Goal: Find specific page/section: Find specific page/section

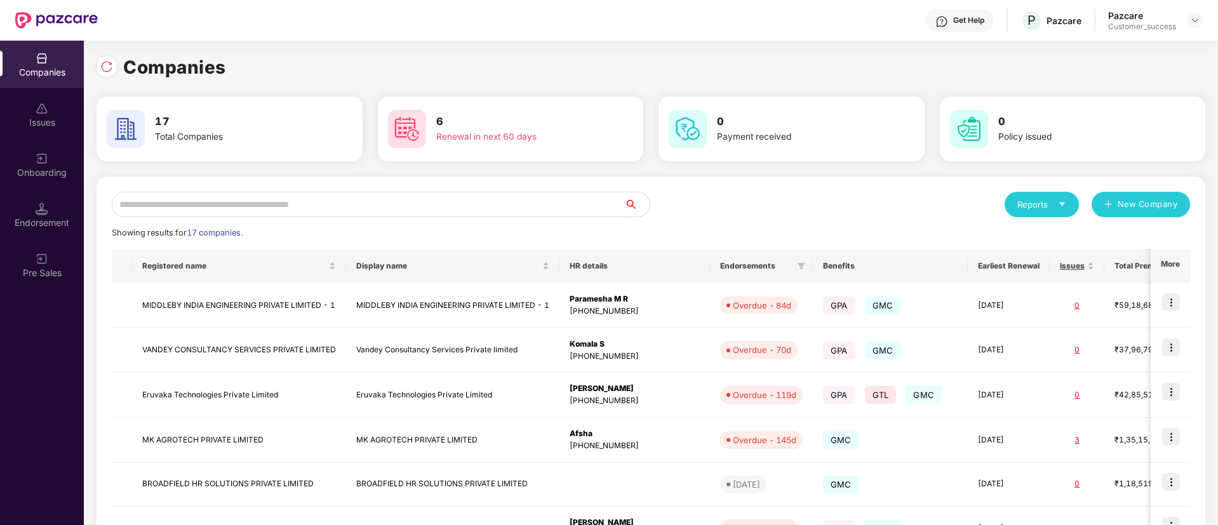
click at [311, 204] on input "text" at bounding box center [368, 204] width 512 height 25
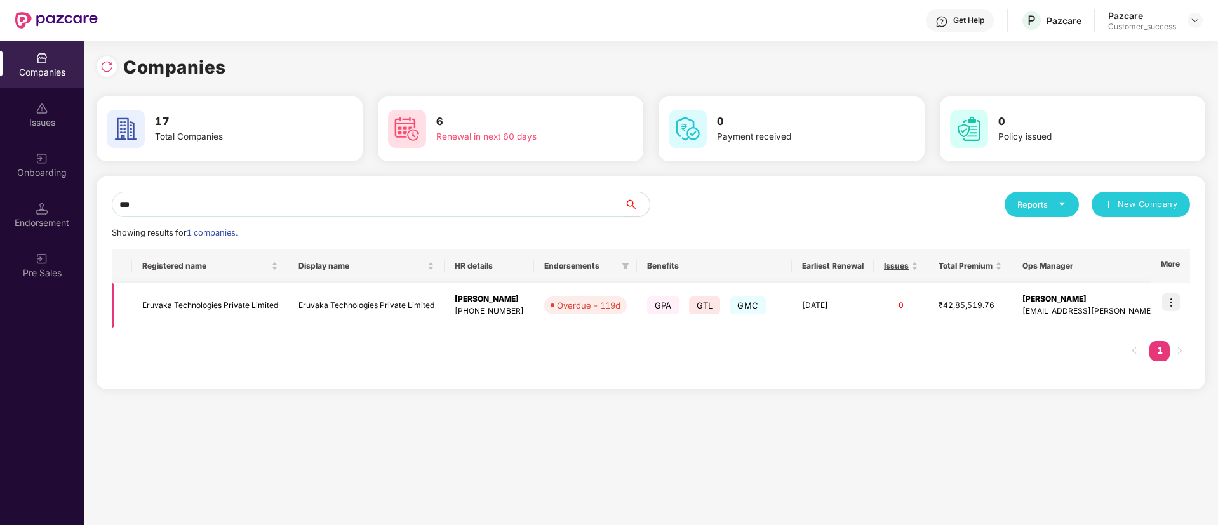
type input "***"
click at [1167, 300] on img at bounding box center [1171, 302] width 18 height 18
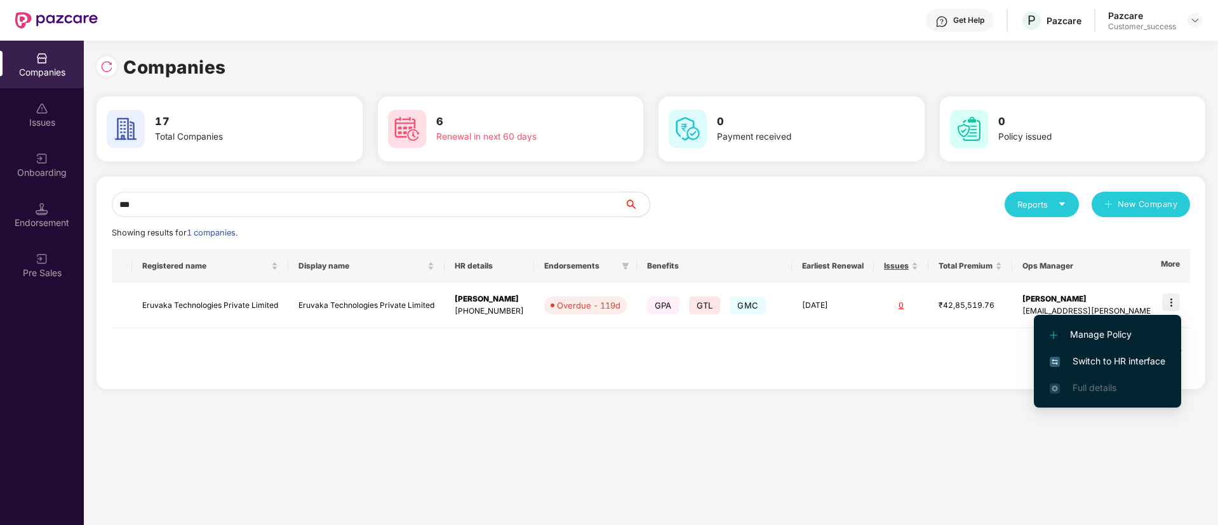
click at [1107, 359] on span "Switch to HR interface" at bounding box center [1108, 361] width 116 height 14
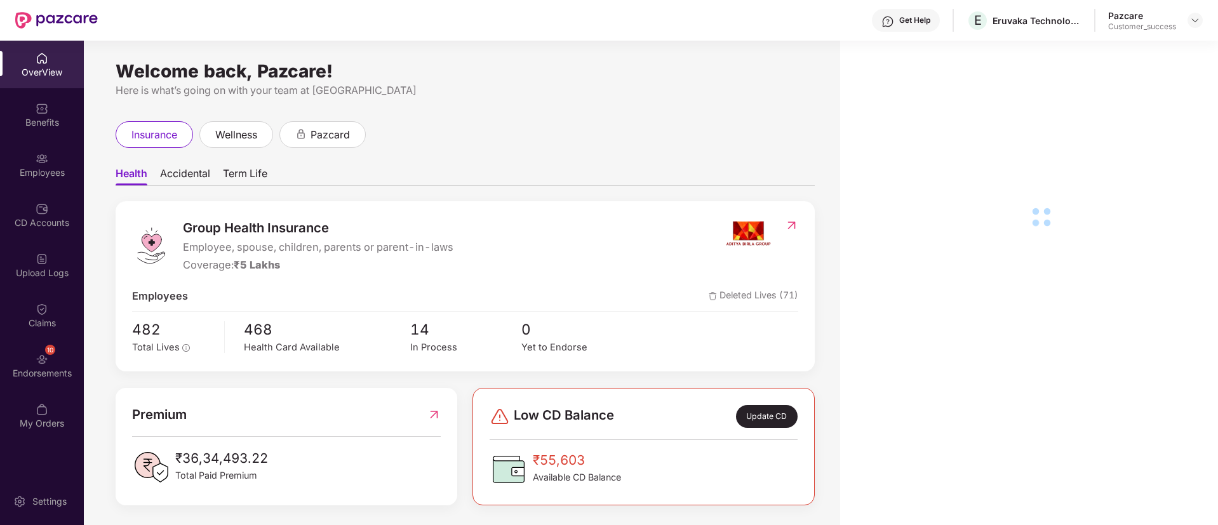
click at [43, 181] on div "Employees" at bounding box center [42, 165] width 84 height 48
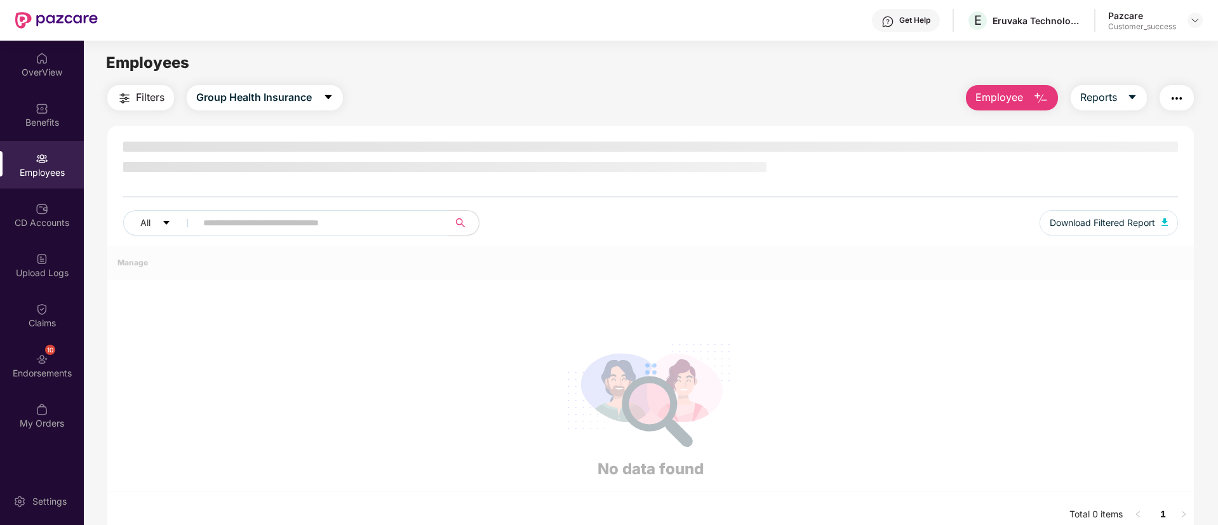
click at [43, 181] on div "Employees" at bounding box center [42, 165] width 84 height 48
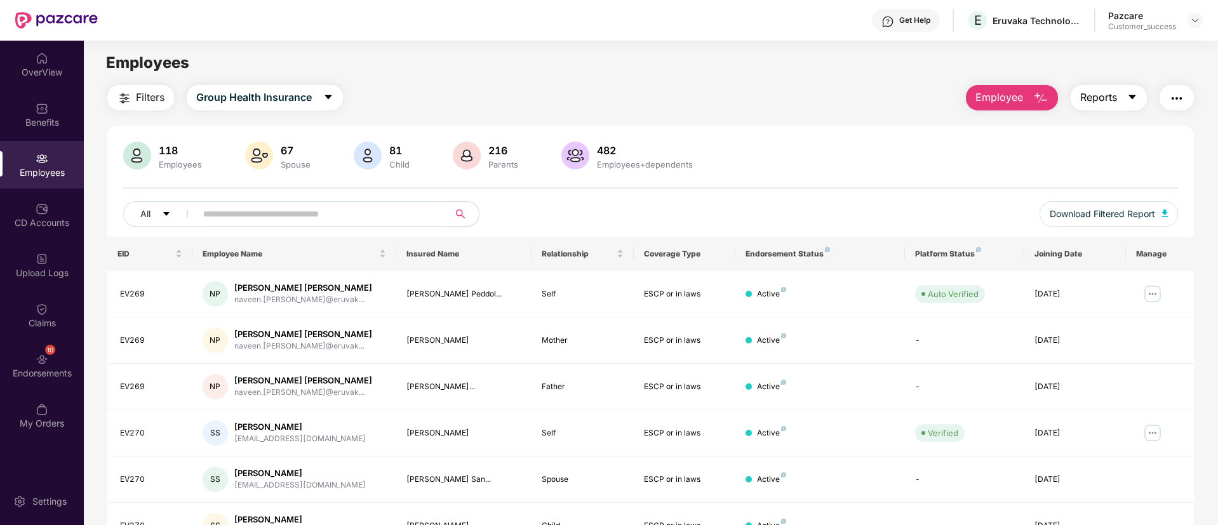
click at [1121, 98] on button "Reports" at bounding box center [1109, 97] width 76 height 25
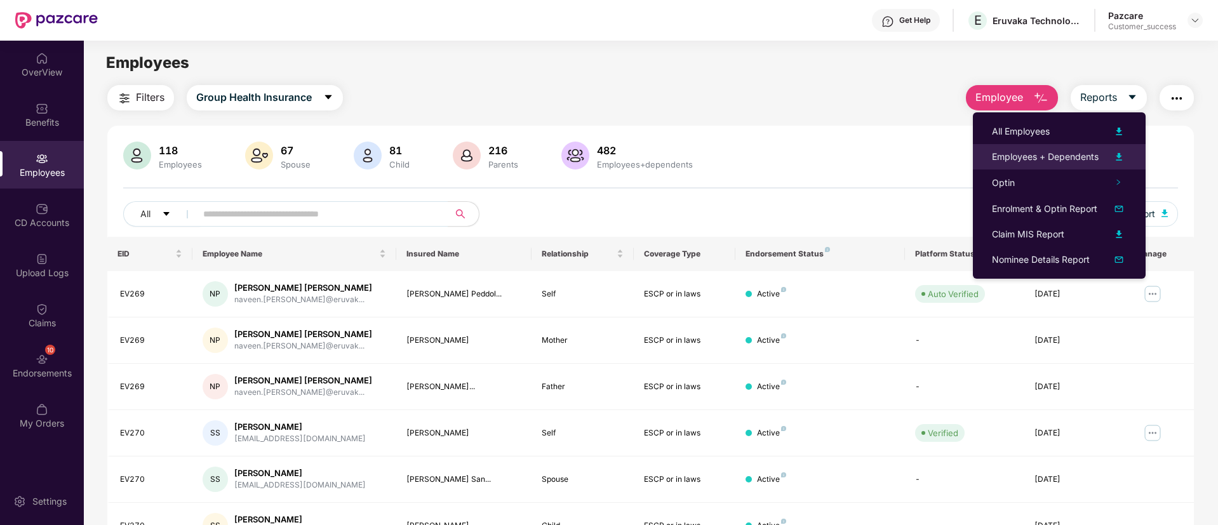
click at [1131, 157] on li "Employees + Dependents" at bounding box center [1059, 156] width 173 height 25
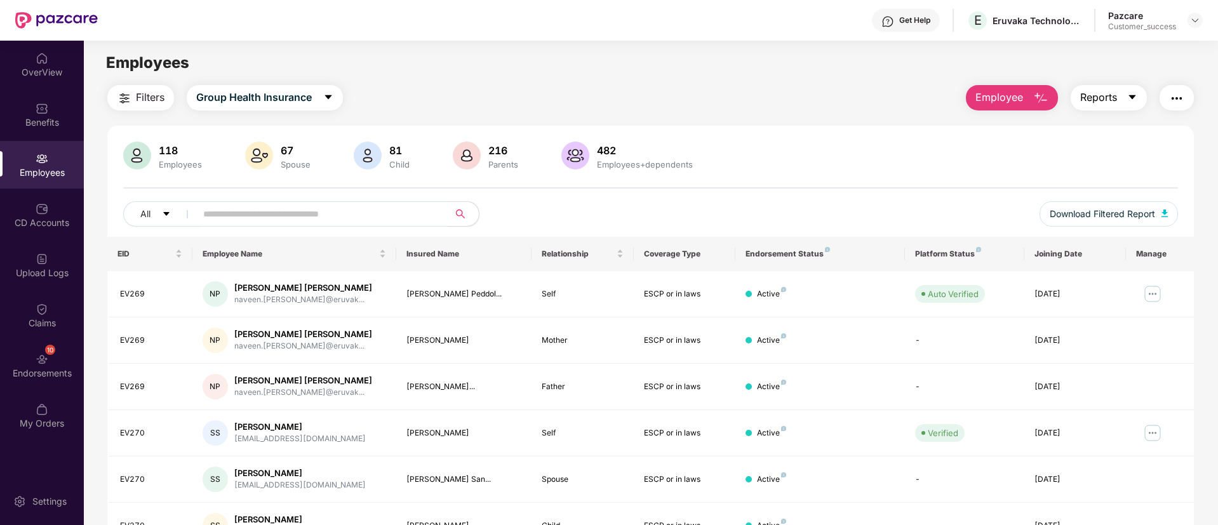
click at [1135, 106] on button "Reports" at bounding box center [1109, 97] width 76 height 25
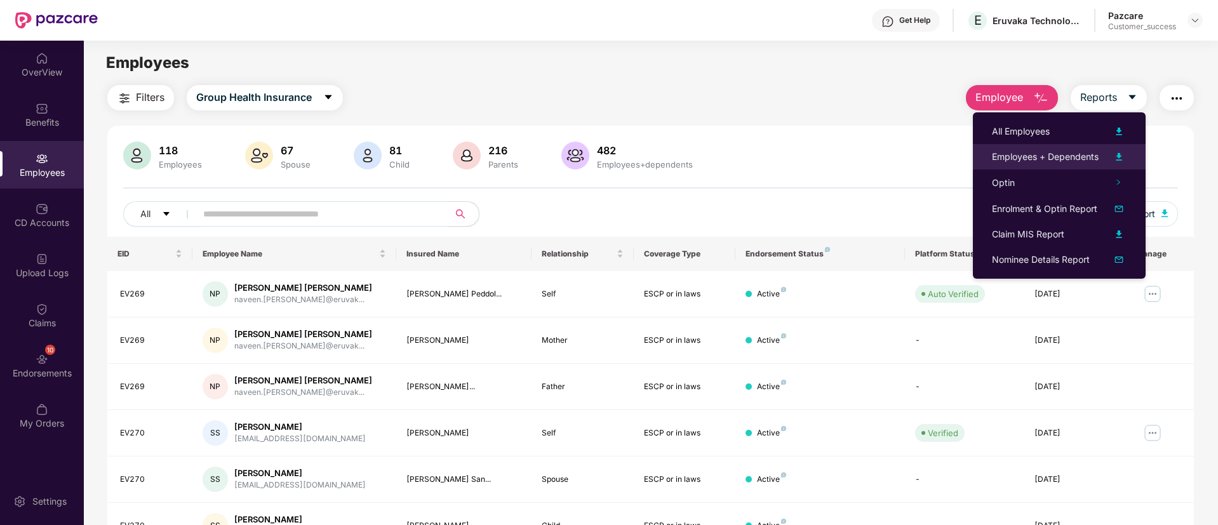
click at [1124, 151] on img at bounding box center [1118, 156] width 15 height 15
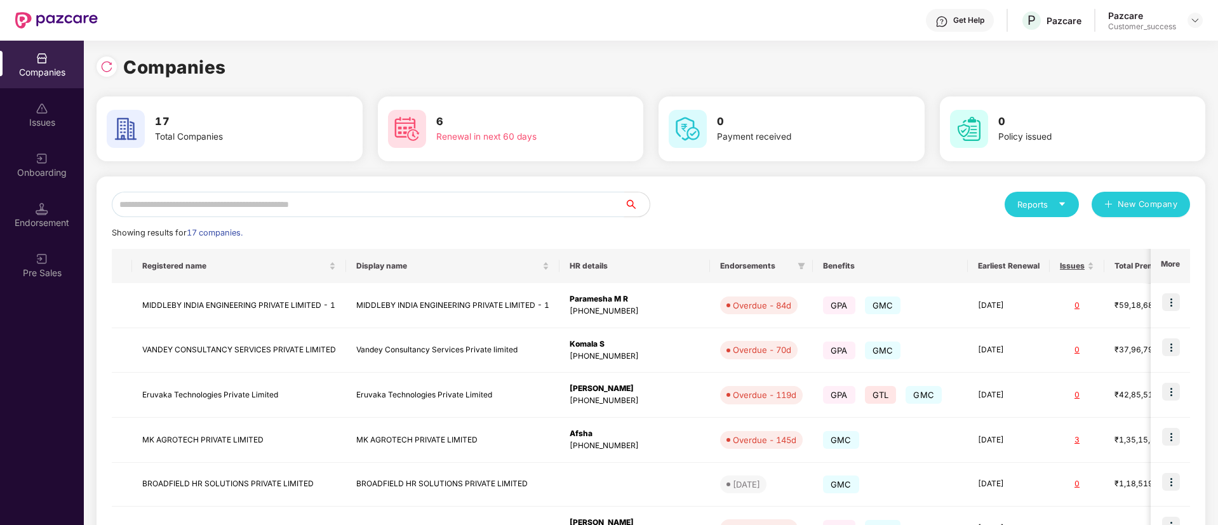
click at [326, 199] on input "text" at bounding box center [368, 204] width 512 height 25
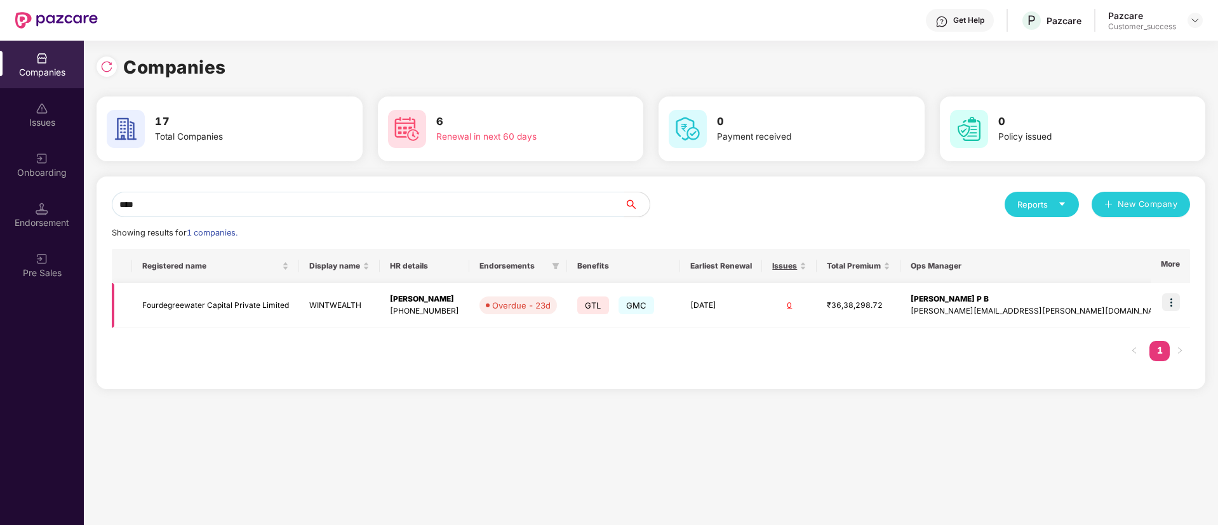
type input "****"
click at [241, 299] on td "Fourdegreewater Capital Private Limited" at bounding box center [215, 305] width 167 height 45
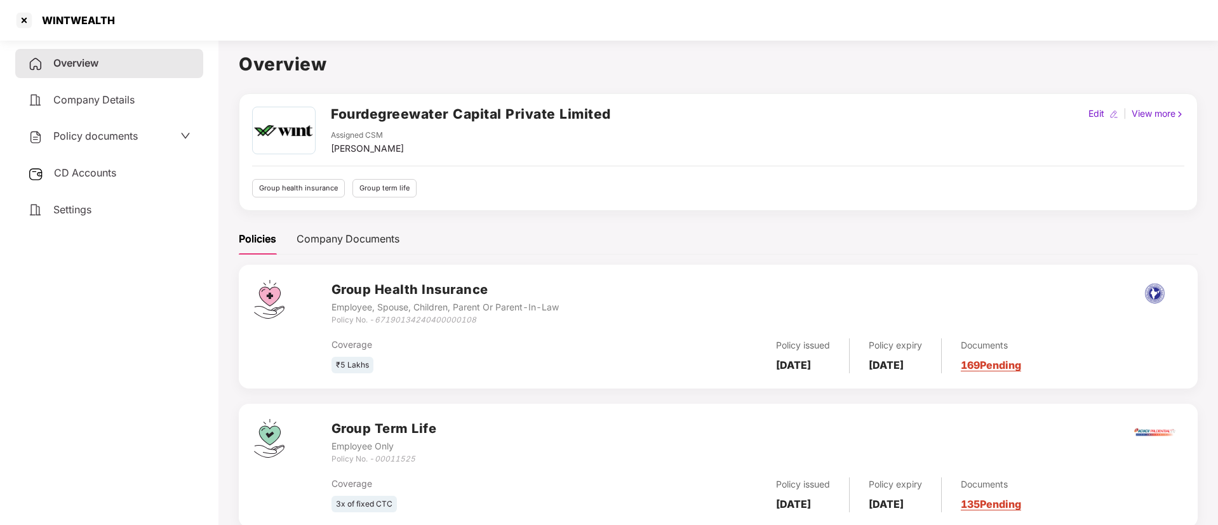
click at [135, 139] on span "Policy documents" at bounding box center [95, 136] width 84 height 13
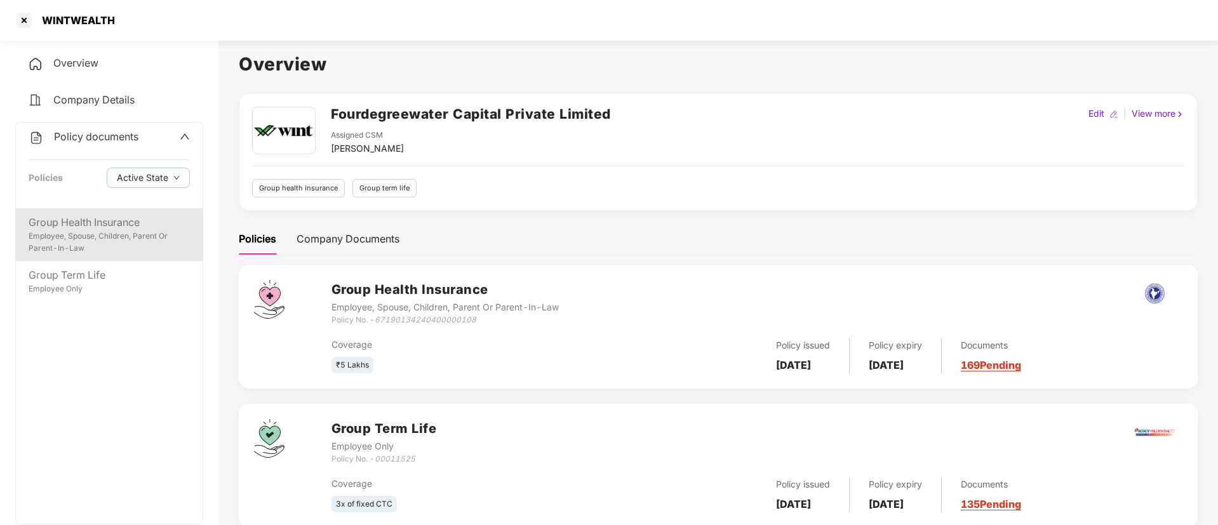
click at [91, 212] on div "Group Health Insurance Employee, Spouse, Children, Parent Or Parent-In-Law" at bounding box center [109, 234] width 187 height 53
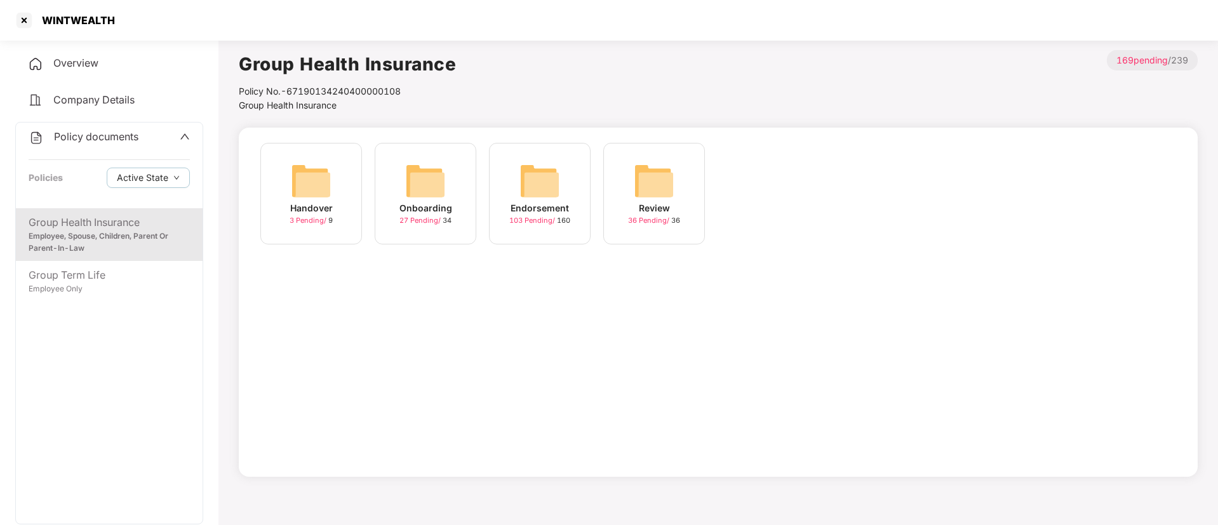
click at [324, 211] on div "Handover" at bounding box center [311, 208] width 43 height 14
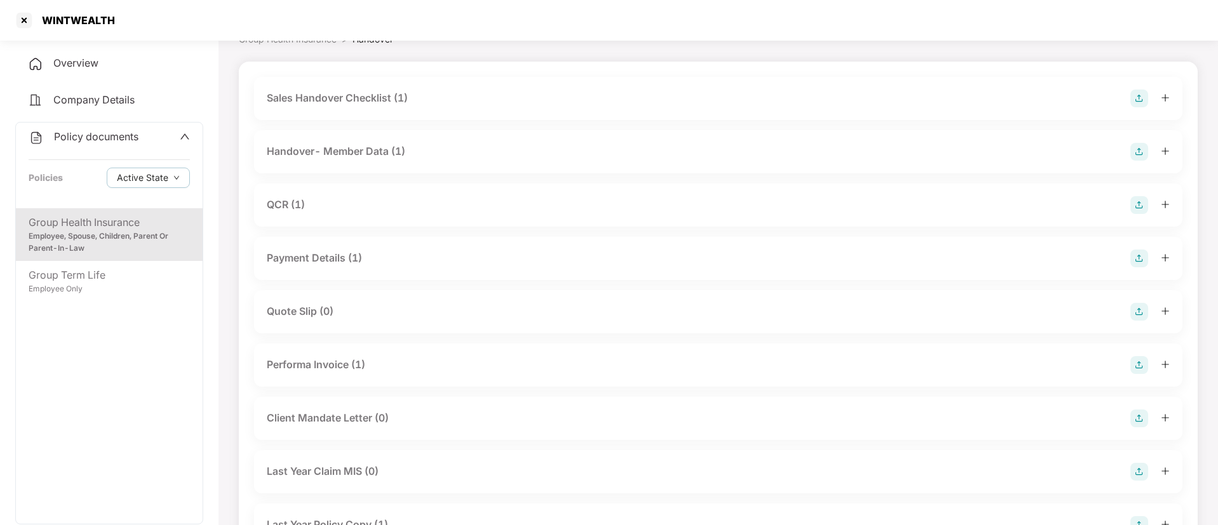
scroll to position [128, 0]
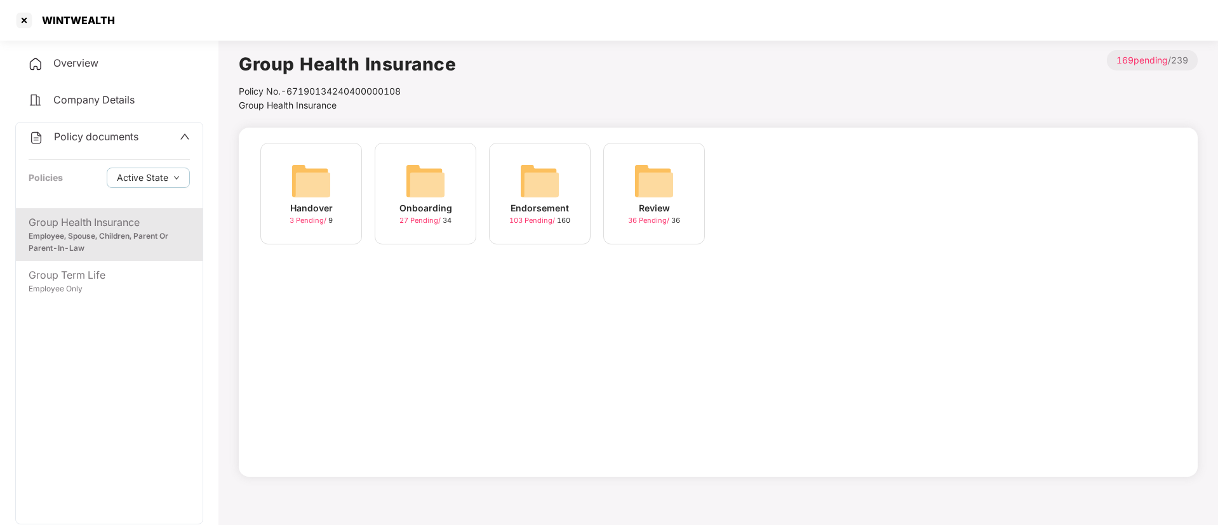
click at [443, 189] on img at bounding box center [425, 181] width 41 height 41
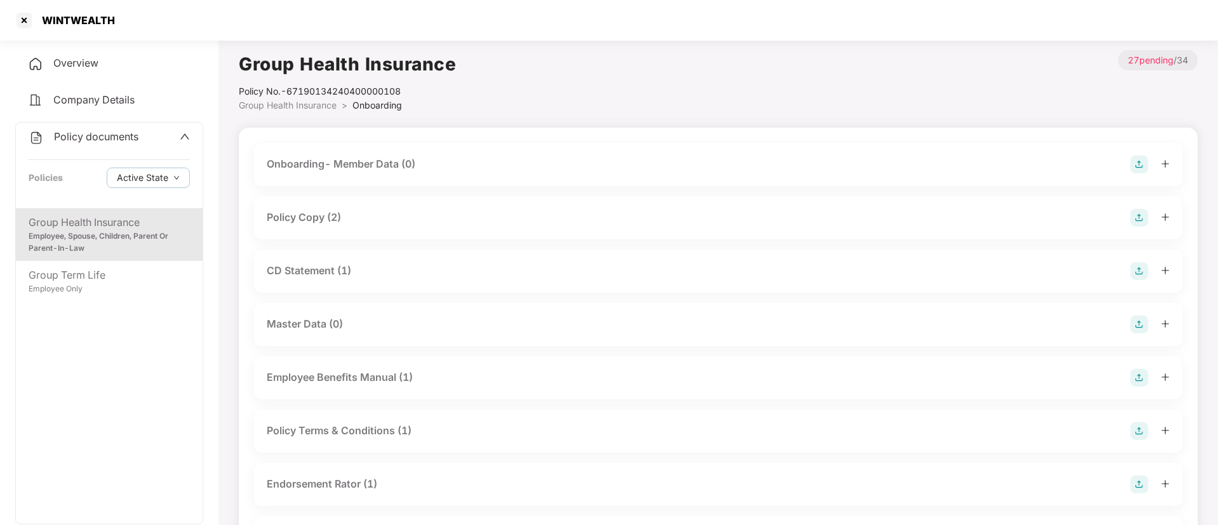
click at [427, 213] on div "Policy Copy (2)" at bounding box center [718, 218] width 903 height 18
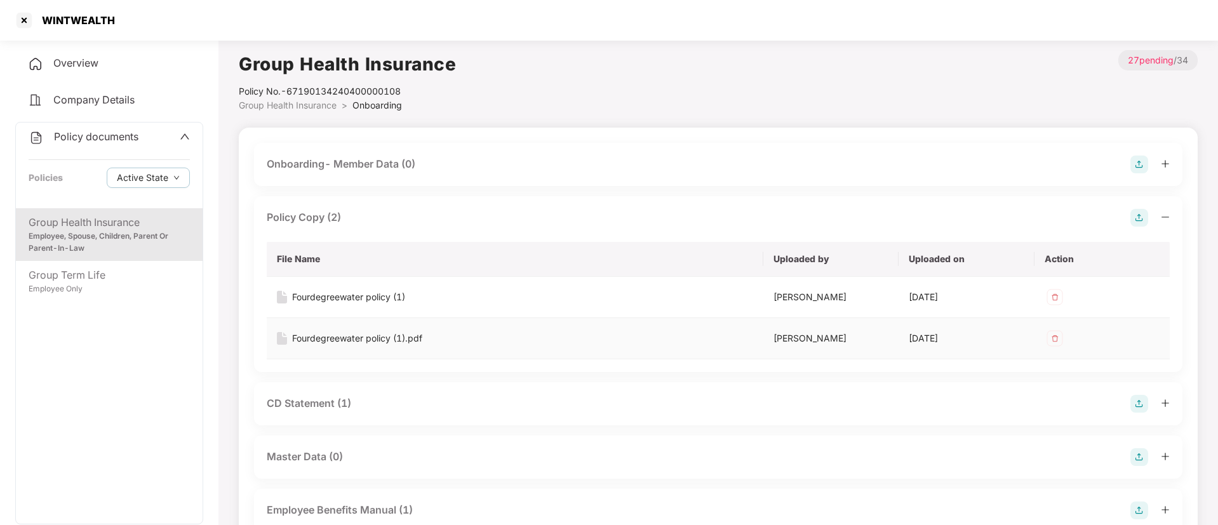
click at [391, 338] on div "Fourdegreewater policy (1).pdf" at bounding box center [357, 338] width 130 height 14
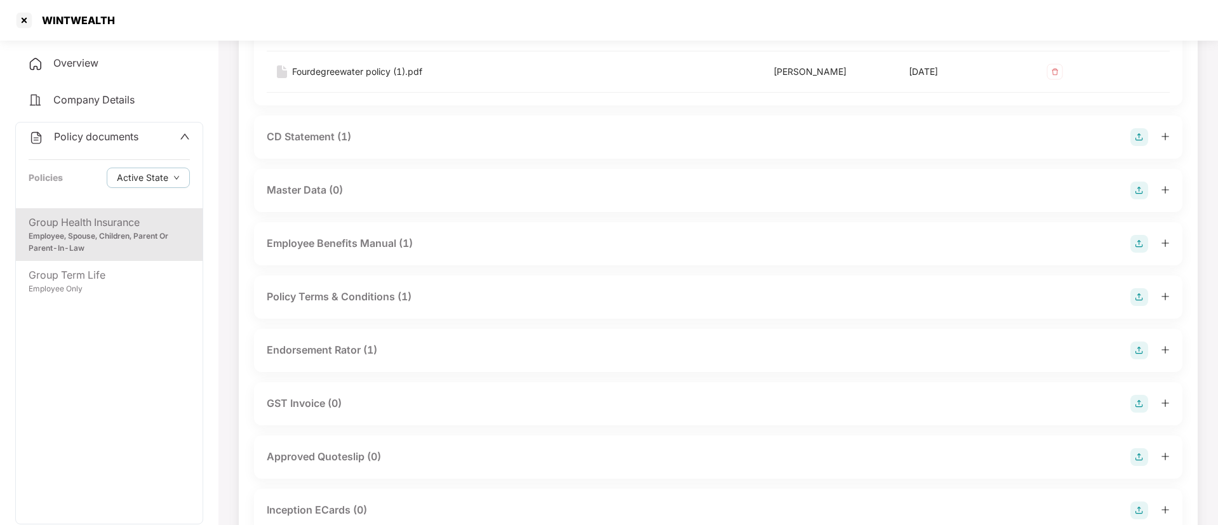
scroll to position [199, 0]
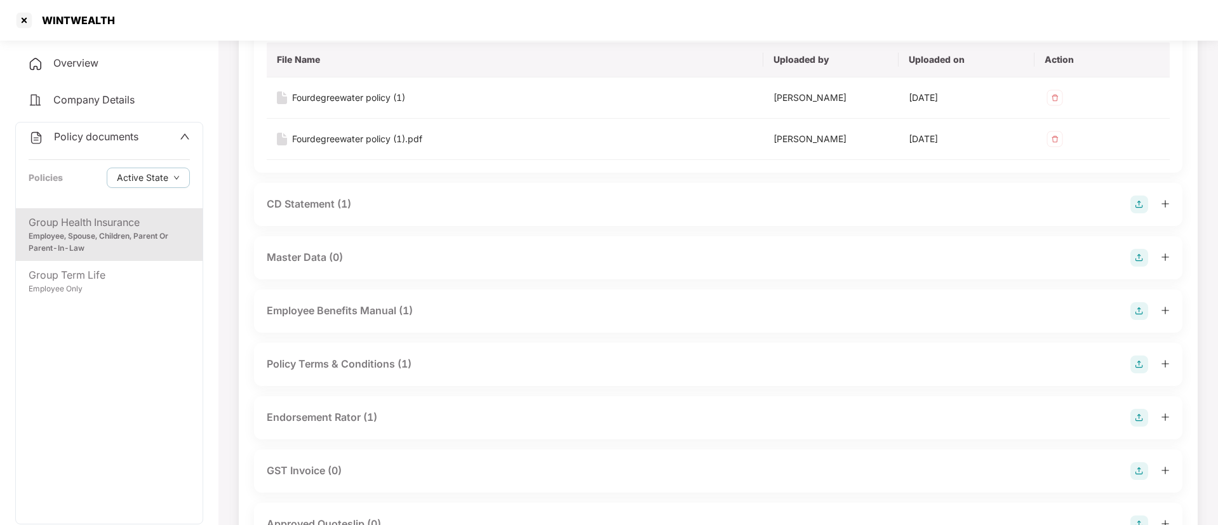
click at [453, 201] on div "CD Statement (1)" at bounding box center [718, 205] width 903 height 18
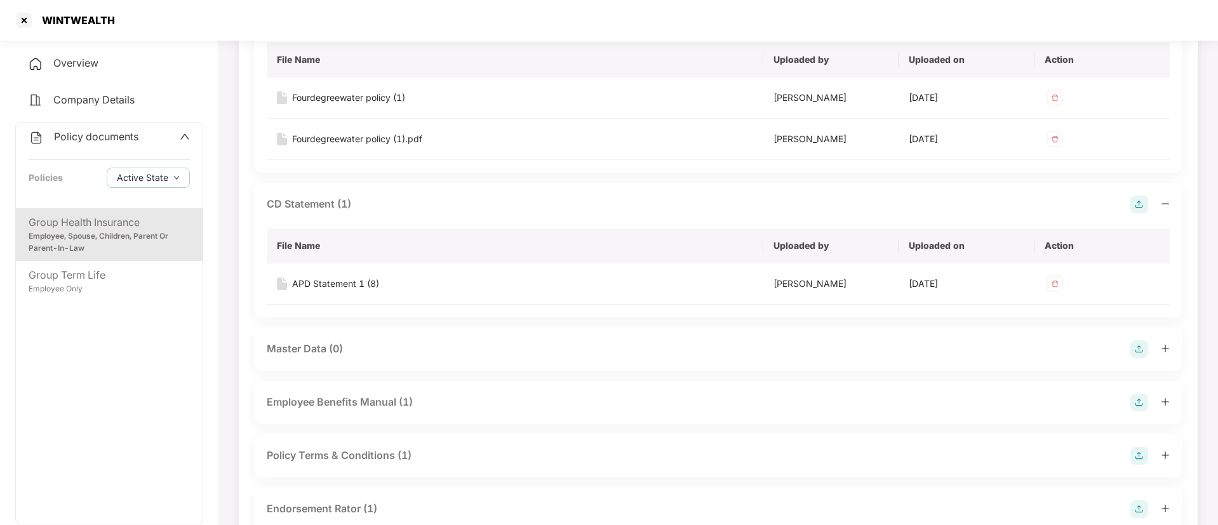
click at [544, 193] on div "CD Statement (1) File Name Uploaded by Uploaded on Action APD Statement 1 (8) […" at bounding box center [718, 250] width 928 height 135
click at [497, 192] on div "CD Statement (1) File Name Uploaded by Uploaded on Action APD Statement 1 (8) […" at bounding box center [718, 250] width 928 height 135
click at [476, 202] on div "CD Statement (1)" at bounding box center [718, 205] width 903 height 18
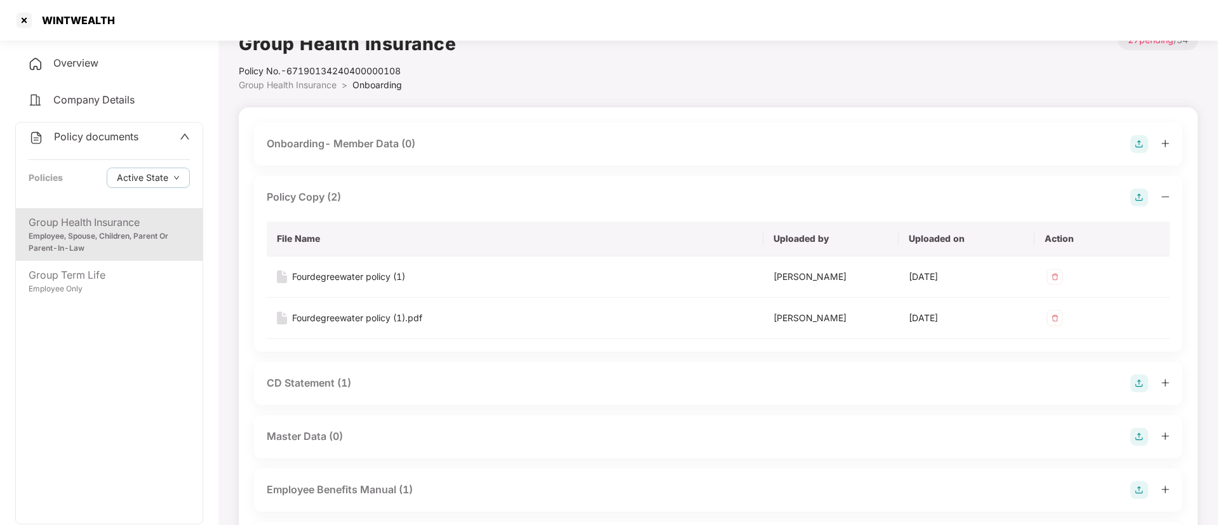
scroll to position [18, 0]
click at [476, 202] on div "Policy Copy (2)" at bounding box center [718, 199] width 903 height 18
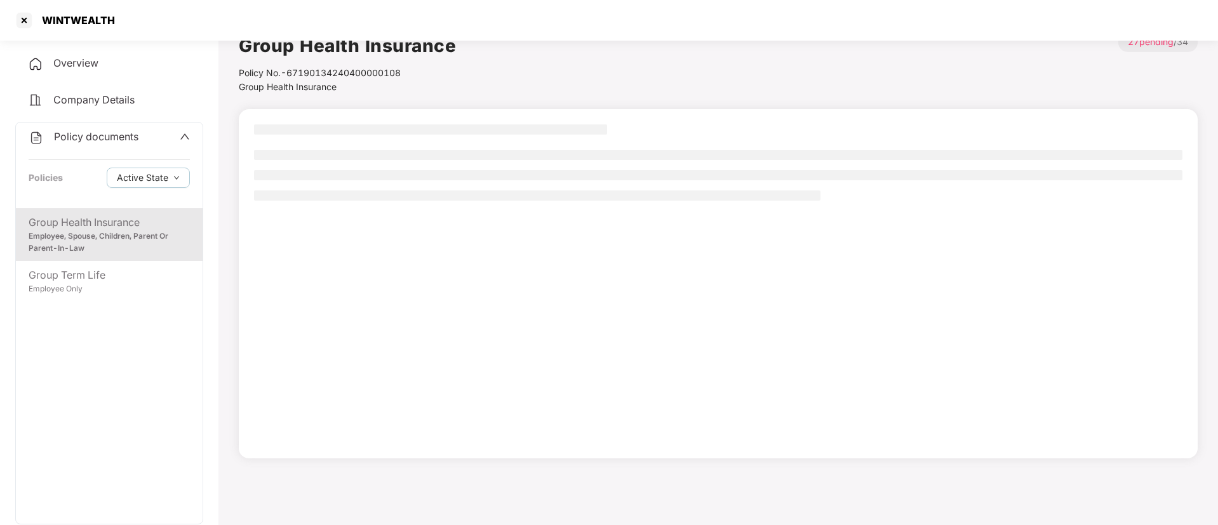
scroll to position [0, 0]
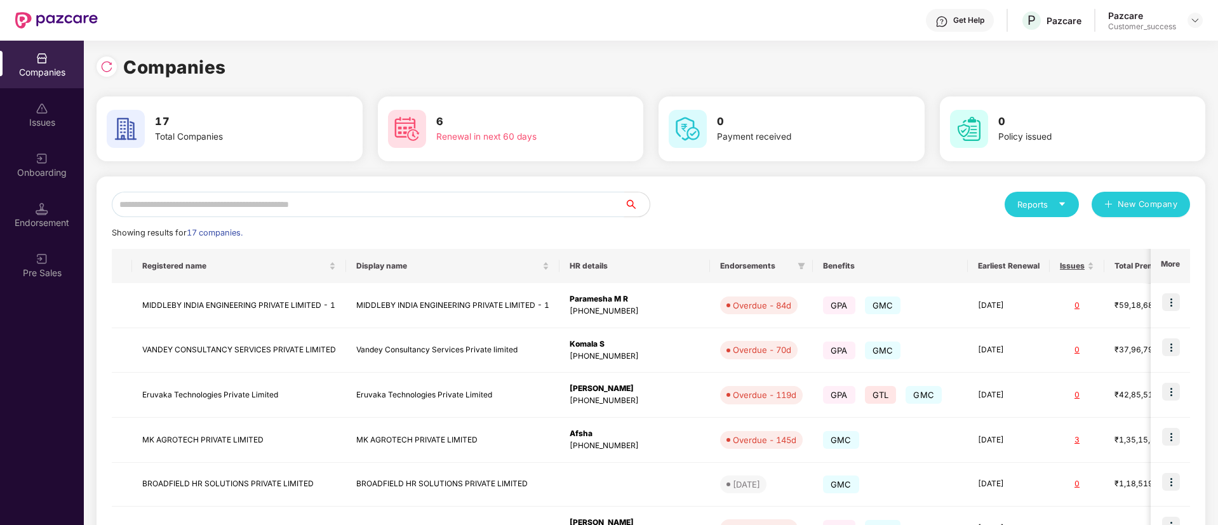
click at [204, 211] on input "text" at bounding box center [368, 204] width 512 height 25
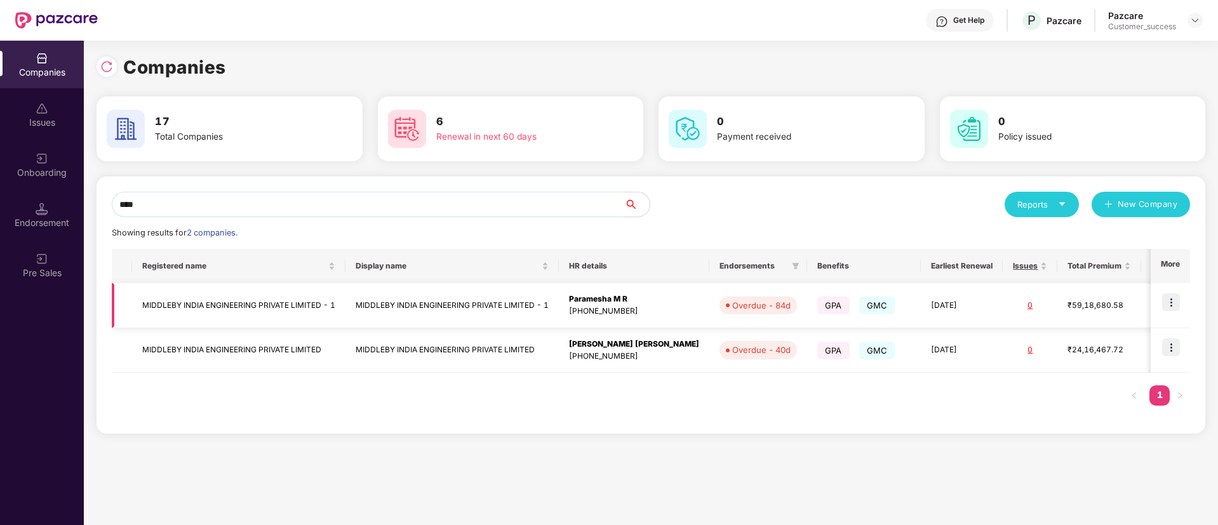
type input "****"
click at [1173, 309] on img at bounding box center [1171, 302] width 18 height 18
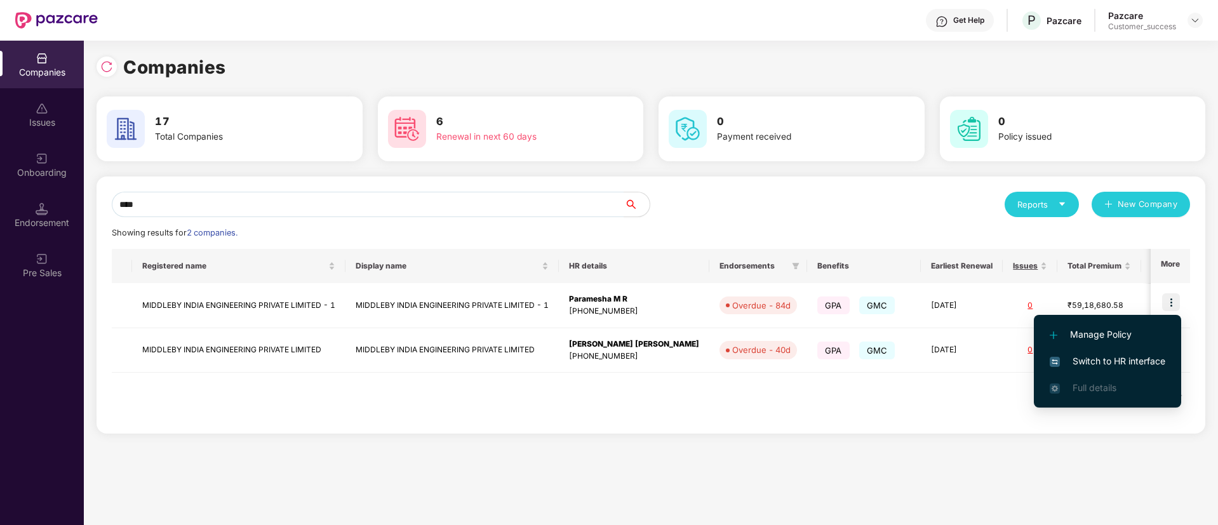
click at [1147, 356] on span "Switch to HR interface" at bounding box center [1108, 361] width 116 height 14
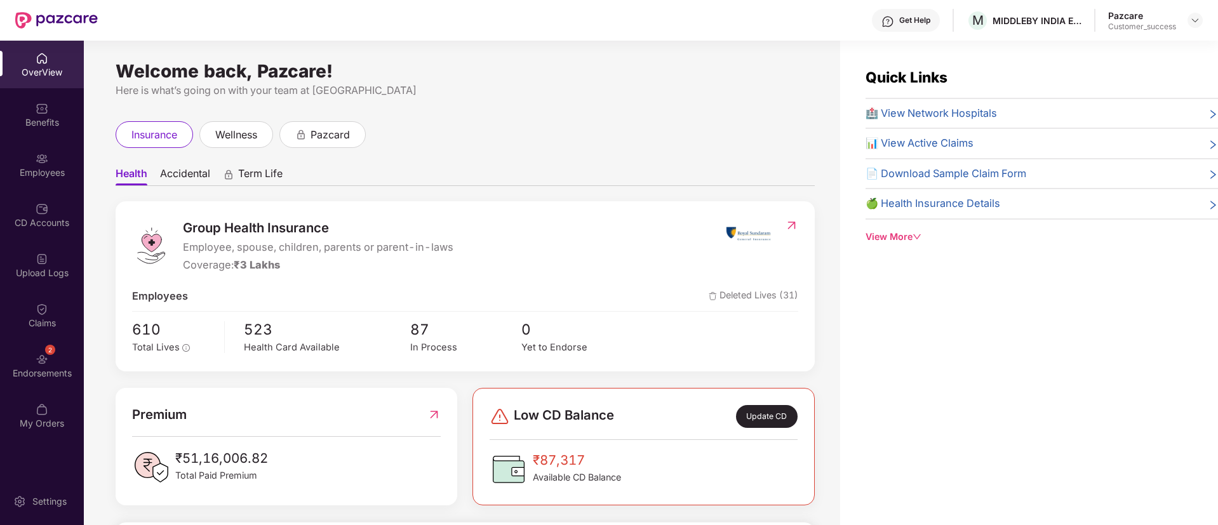
click at [43, 128] on div "Benefits" at bounding box center [42, 122] width 84 height 13
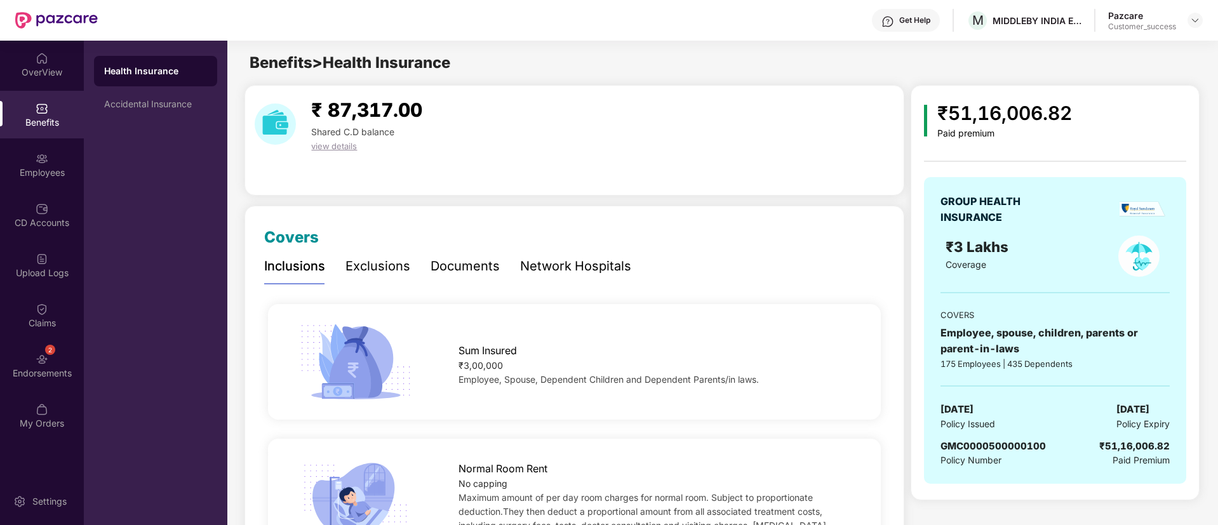
click at [453, 265] on div "Documents" at bounding box center [465, 267] width 69 height 20
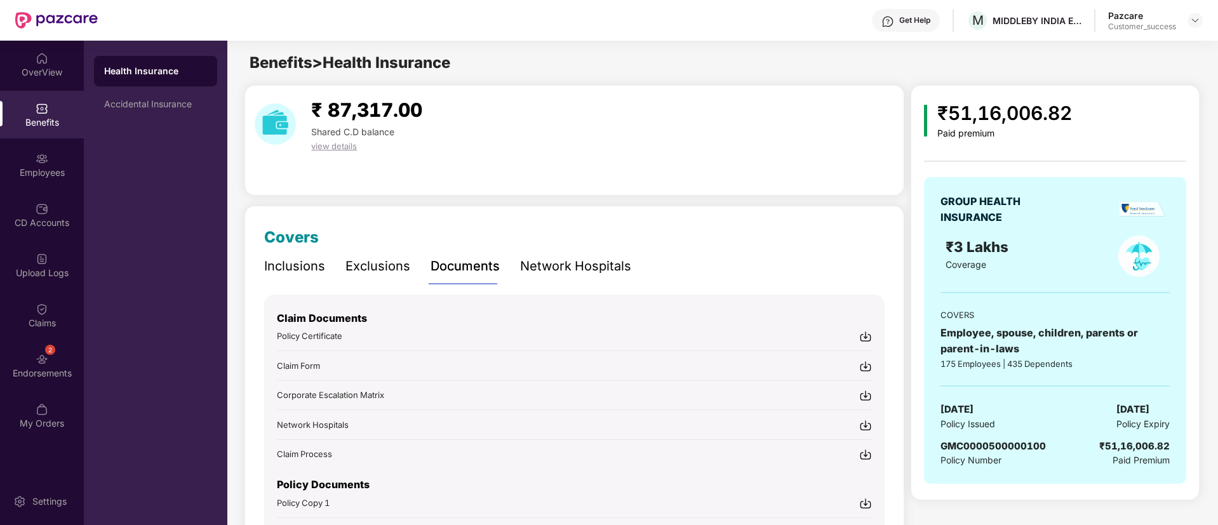
scroll to position [57, 0]
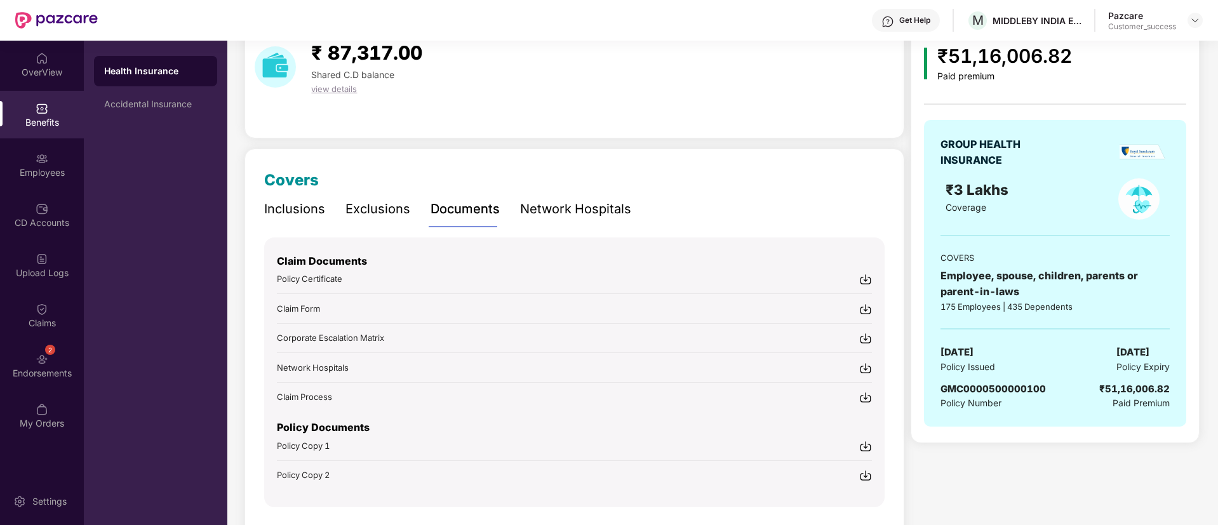
click at [869, 443] on img at bounding box center [865, 446] width 13 height 13
click at [865, 481] on img at bounding box center [865, 475] width 13 height 13
click at [159, 102] on div "Accidental Insurance" at bounding box center [155, 104] width 103 height 10
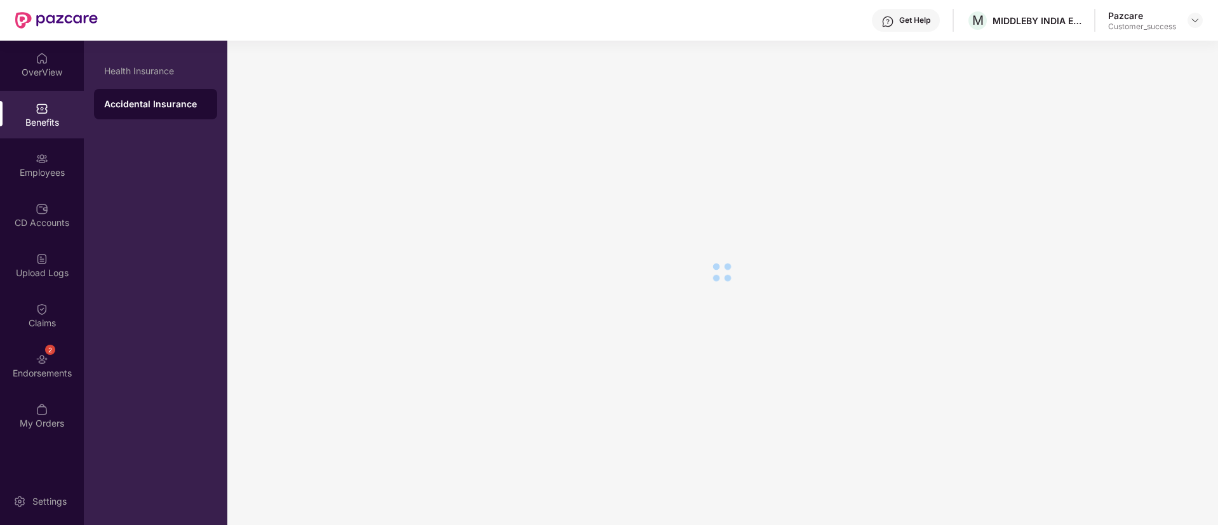
scroll to position [0, 0]
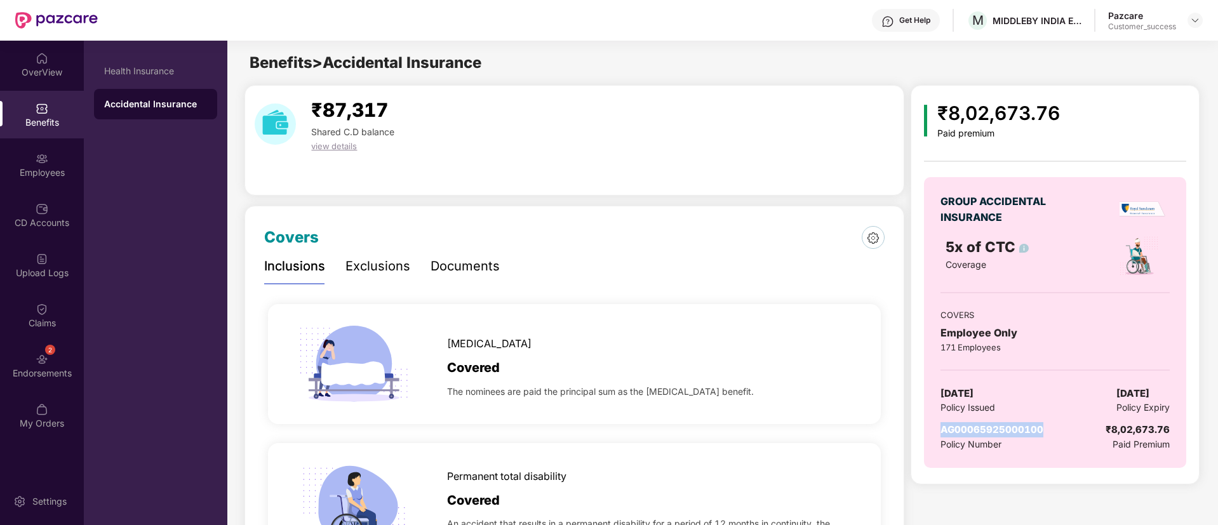
drag, startPoint x: 1046, startPoint y: 428, endPoint x: 939, endPoint y: 427, distance: 106.7
click at [939, 427] on div "GROUP ACCIDENTAL INSURANCE 5x of CTC Coverage COVERS Employee Only 171 Employee…" at bounding box center [1055, 322] width 262 height 291
copy span "AG00065925000100"
click at [472, 265] on div "Documents" at bounding box center [465, 267] width 69 height 20
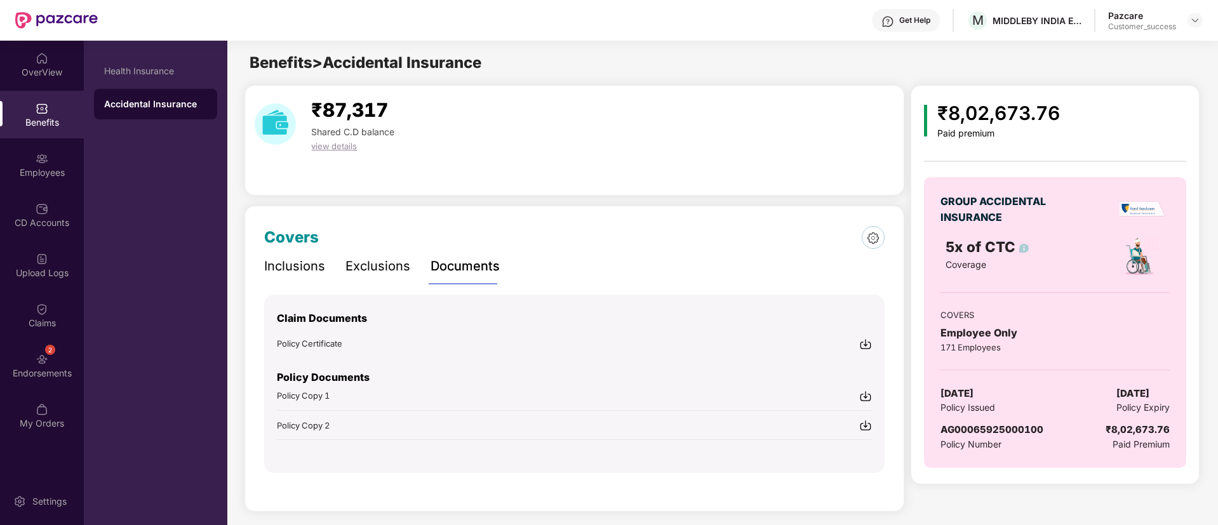
scroll to position [7, 0]
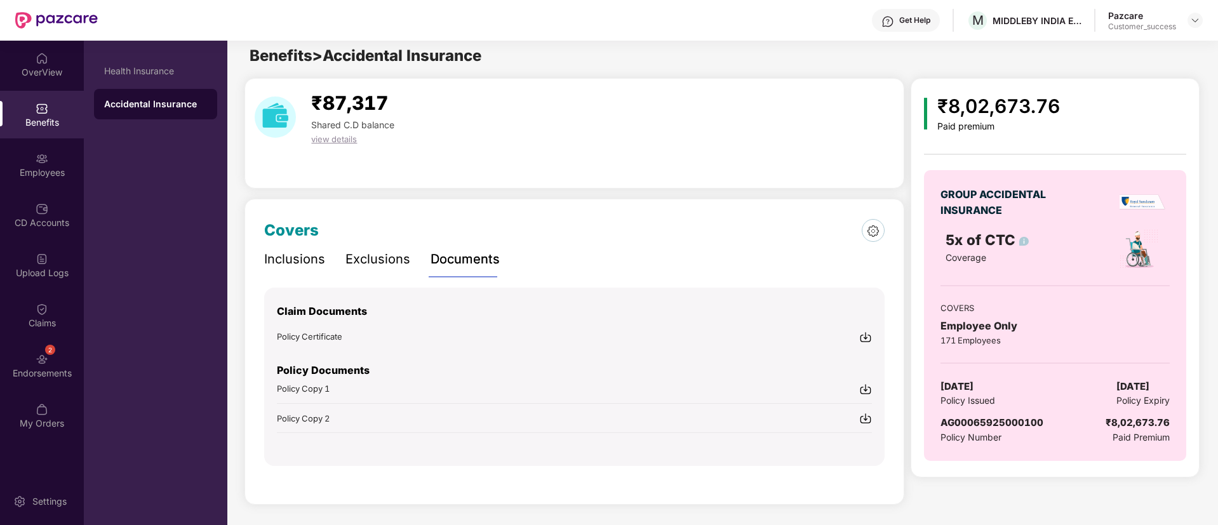
click at [865, 392] on img at bounding box center [865, 389] width 13 height 13
drag, startPoint x: 1043, startPoint y: 420, endPoint x: 939, endPoint y: 417, distance: 103.5
click at [939, 417] on div "GROUP ACCIDENTAL INSURANCE 5x of CTC Coverage COVERS Employee Only 171 Employee…" at bounding box center [1055, 315] width 262 height 291
copy span "AG00065925000100"
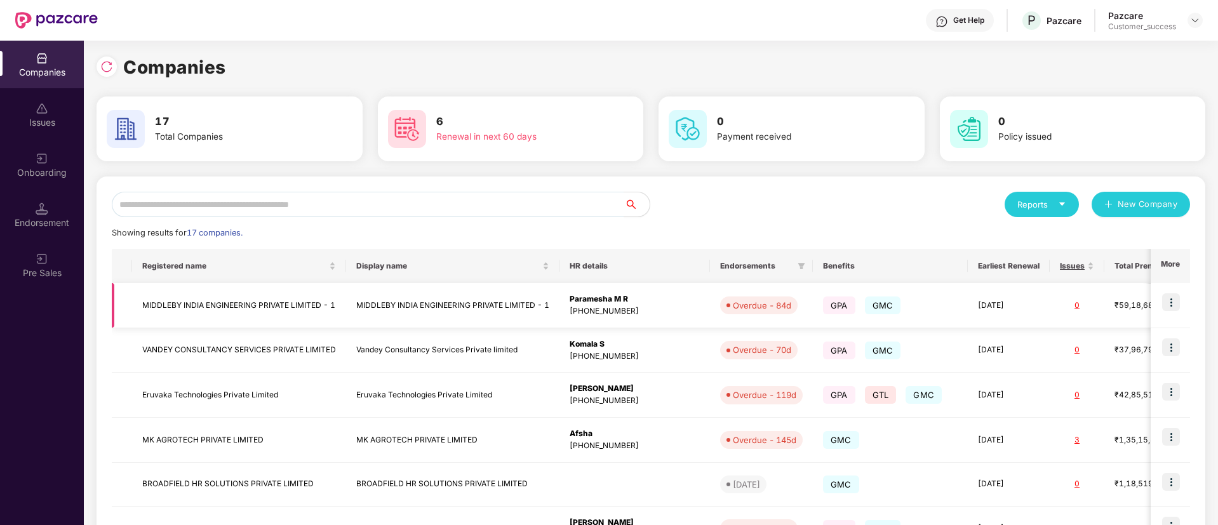
click at [1168, 303] on img at bounding box center [1171, 302] width 18 height 18
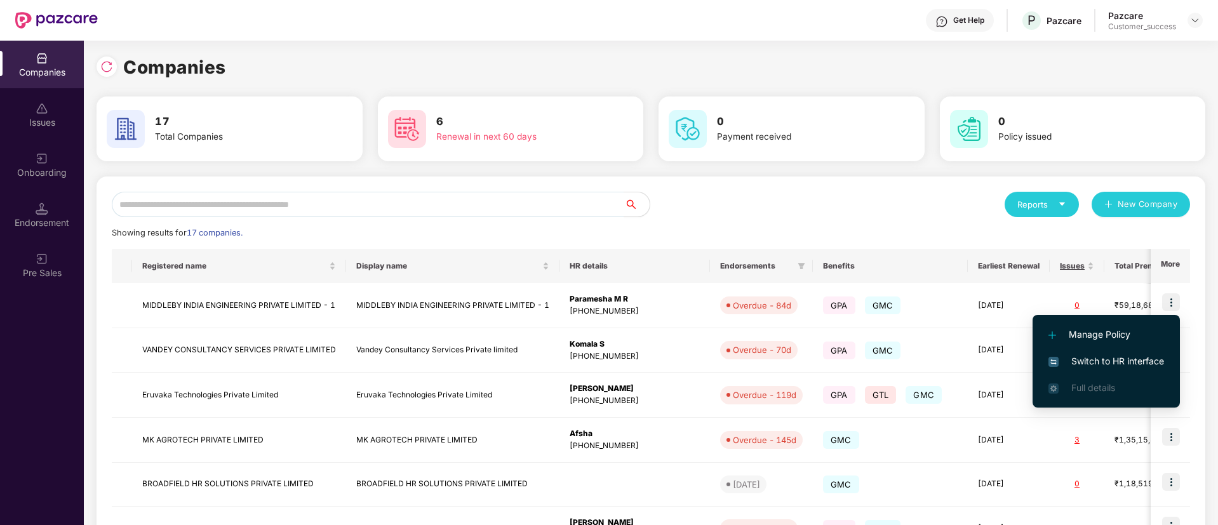
click at [1132, 363] on span "Switch to HR interface" at bounding box center [1106, 361] width 116 height 14
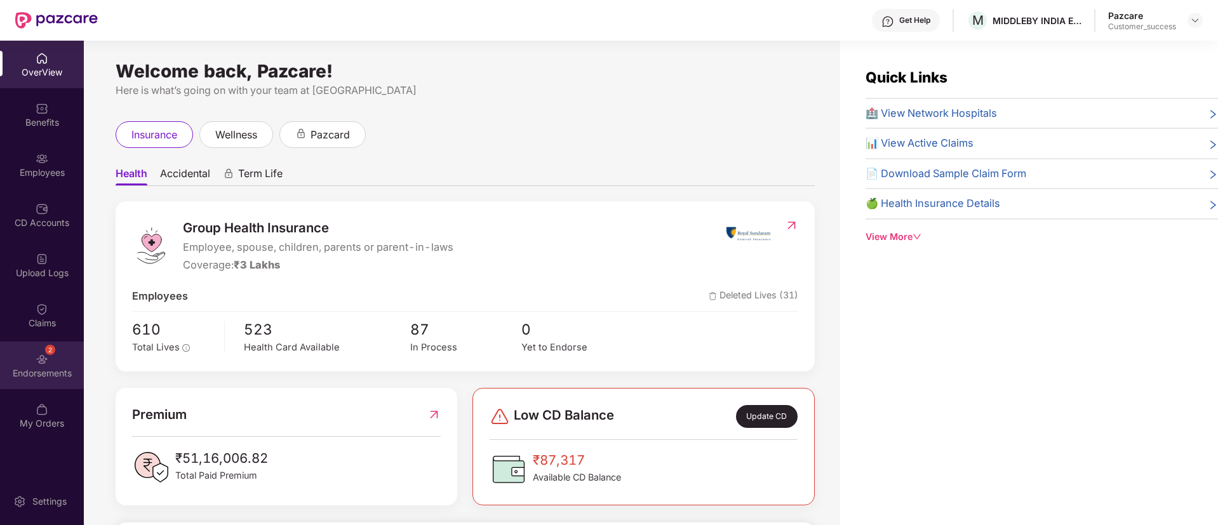
click at [40, 365] on img at bounding box center [42, 359] width 13 height 13
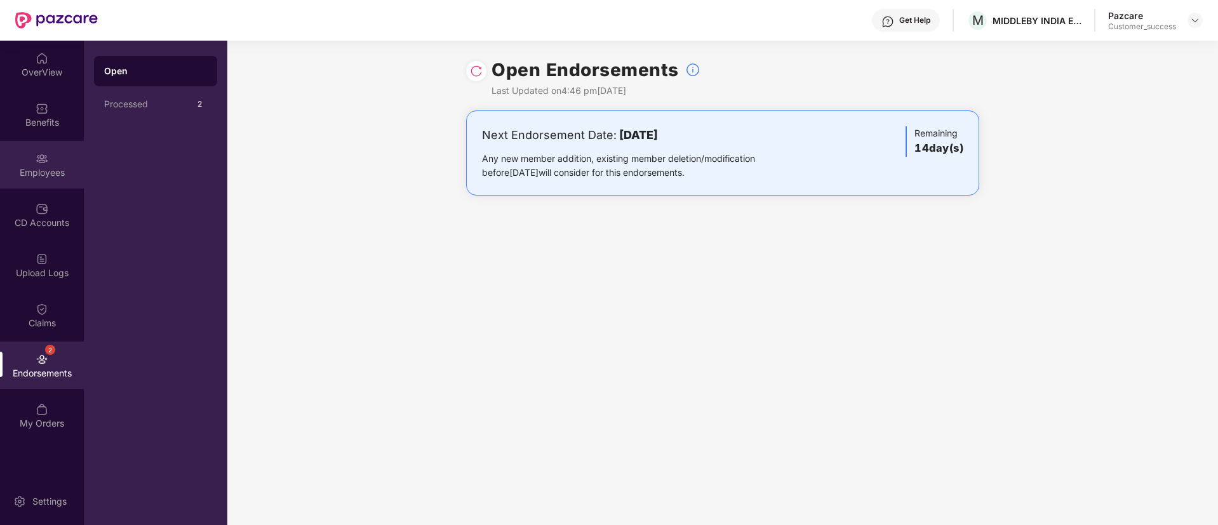
click at [18, 161] on div "Employees" at bounding box center [42, 165] width 84 height 48
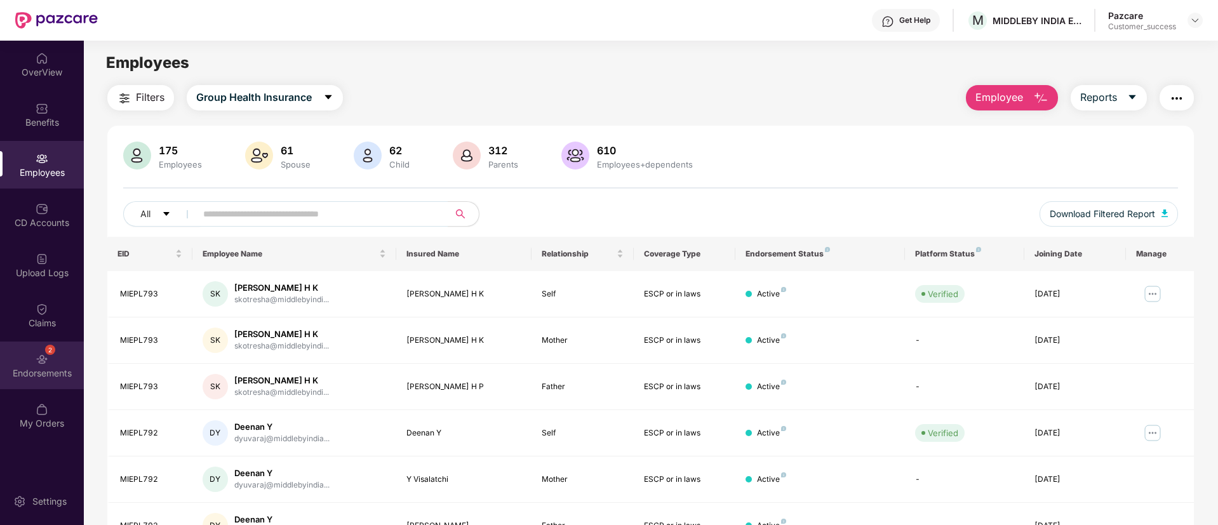
click at [38, 345] on div "2 Endorsements" at bounding box center [42, 366] width 84 height 48
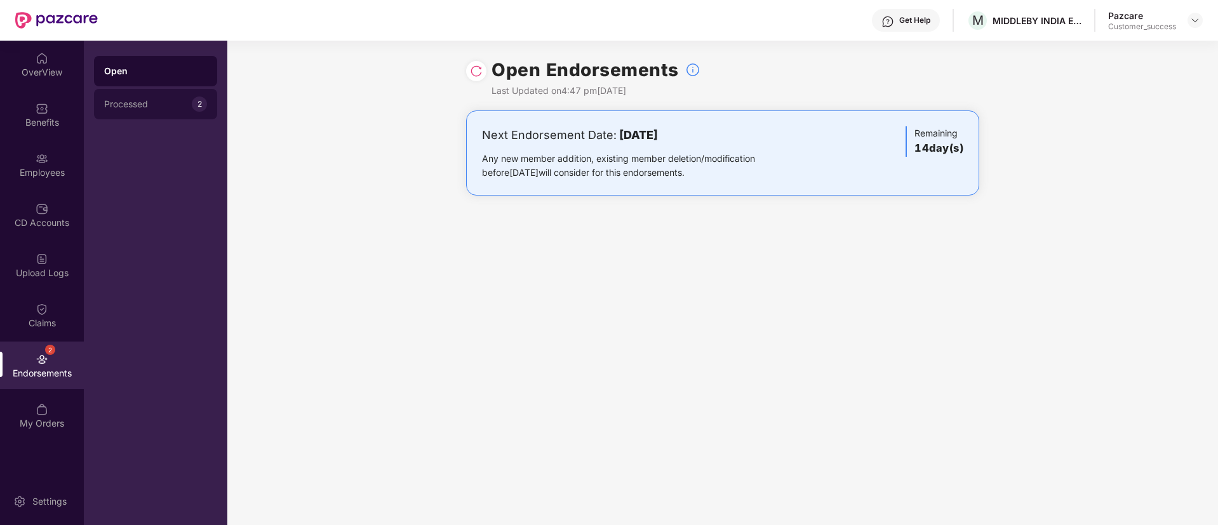
click at [178, 113] on div "Processed 2" at bounding box center [155, 104] width 123 height 30
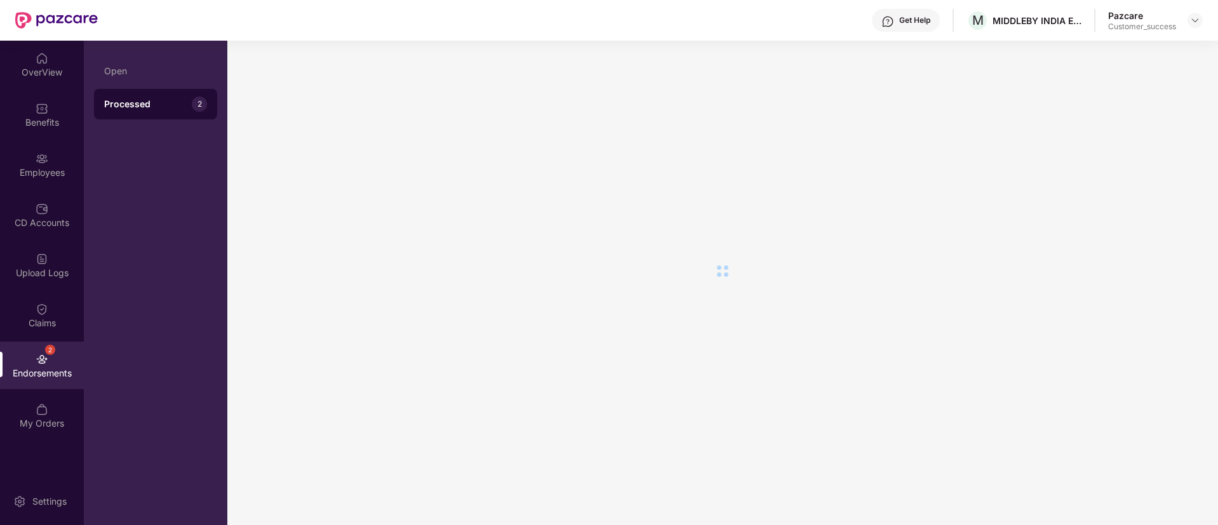
click at [178, 113] on div "Processed 2" at bounding box center [155, 104] width 123 height 30
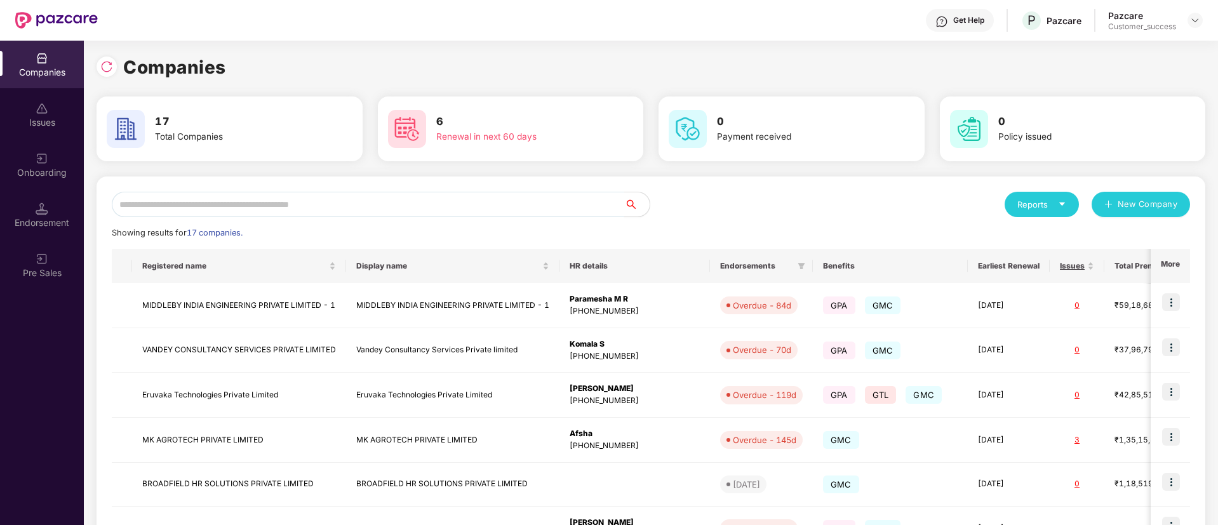
click at [291, 202] on input "text" at bounding box center [368, 204] width 512 height 25
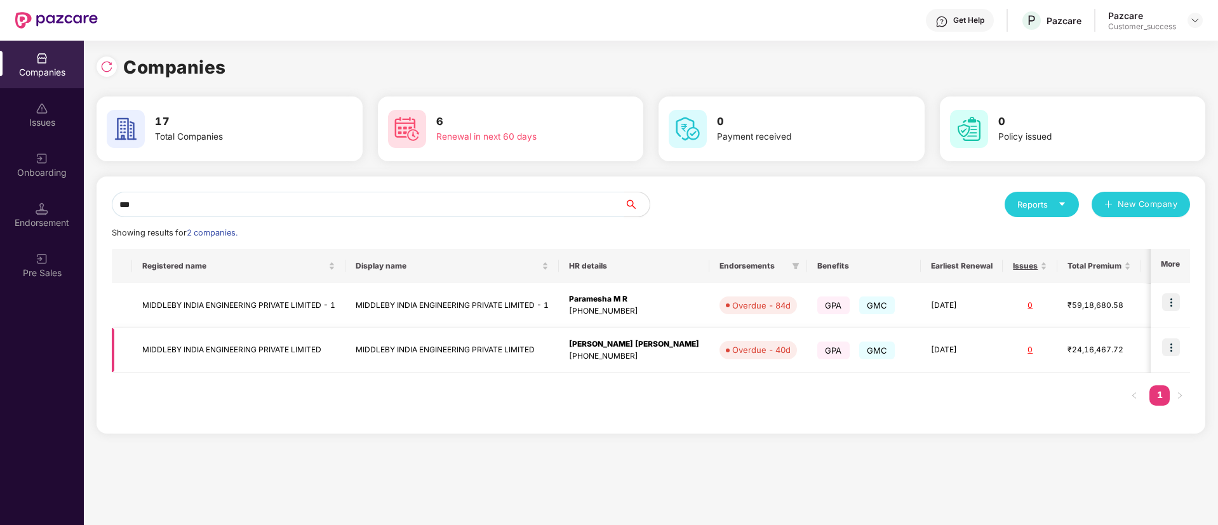
type input "***"
click at [1168, 345] on img at bounding box center [1171, 347] width 18 height 18
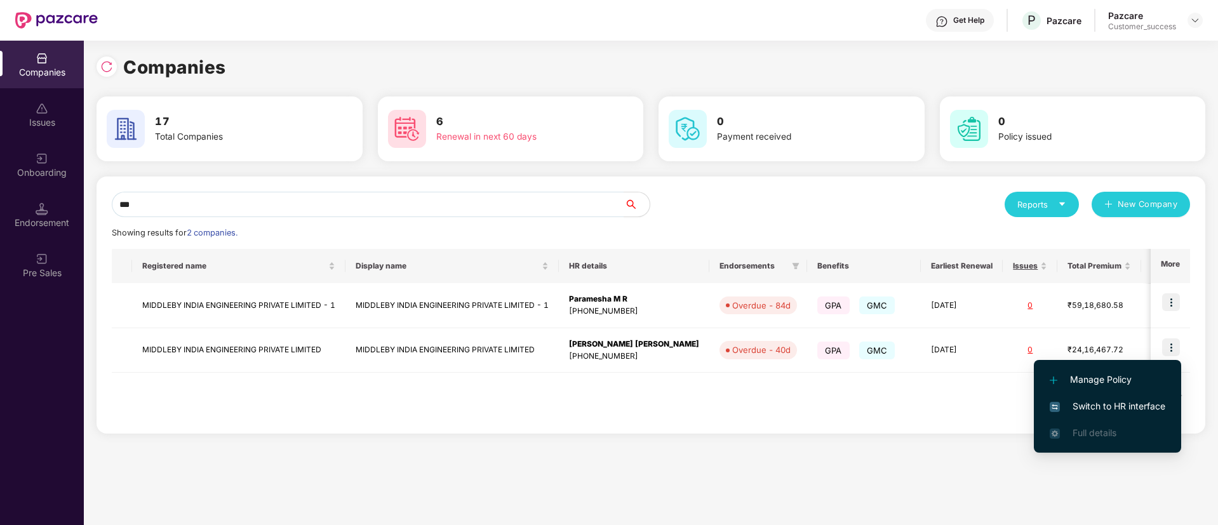
click at [1129, 400] on span "Switch to HR interface" at bounding box center [1108, 406] width 116 height 14
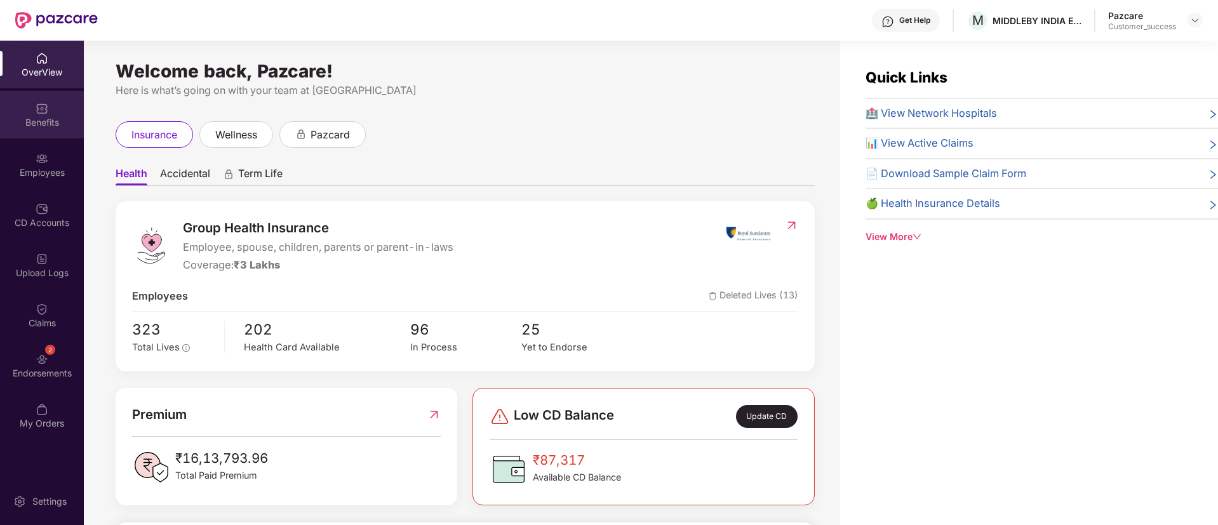
click at [32, 123] on div "Benefits" at bounding box center [42, 122] width 84 height 13
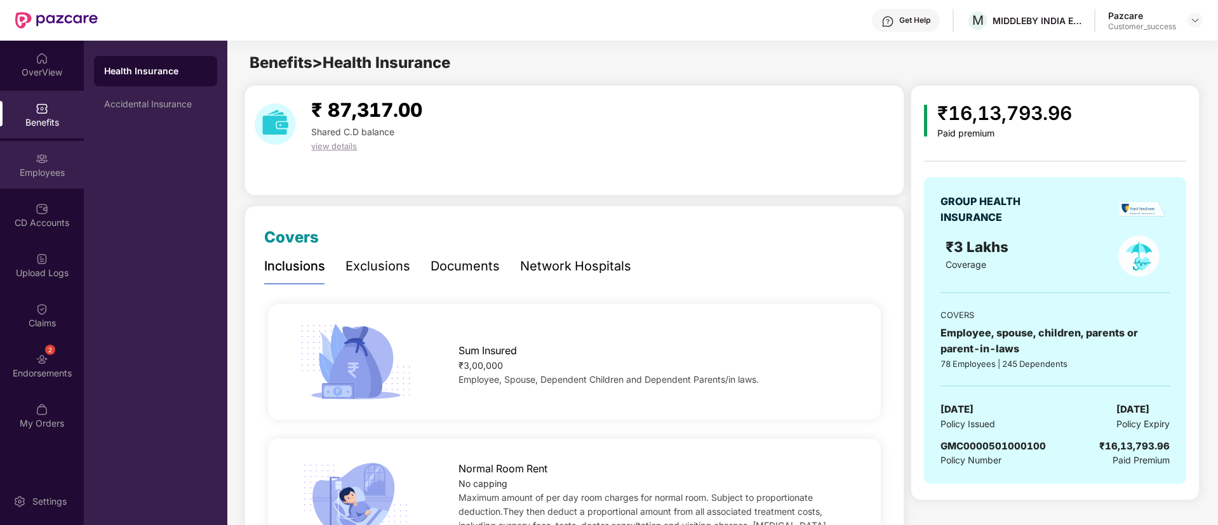
click at [41, 171] on div "Employees" at bounding box center [42, 172] width 84 height 13
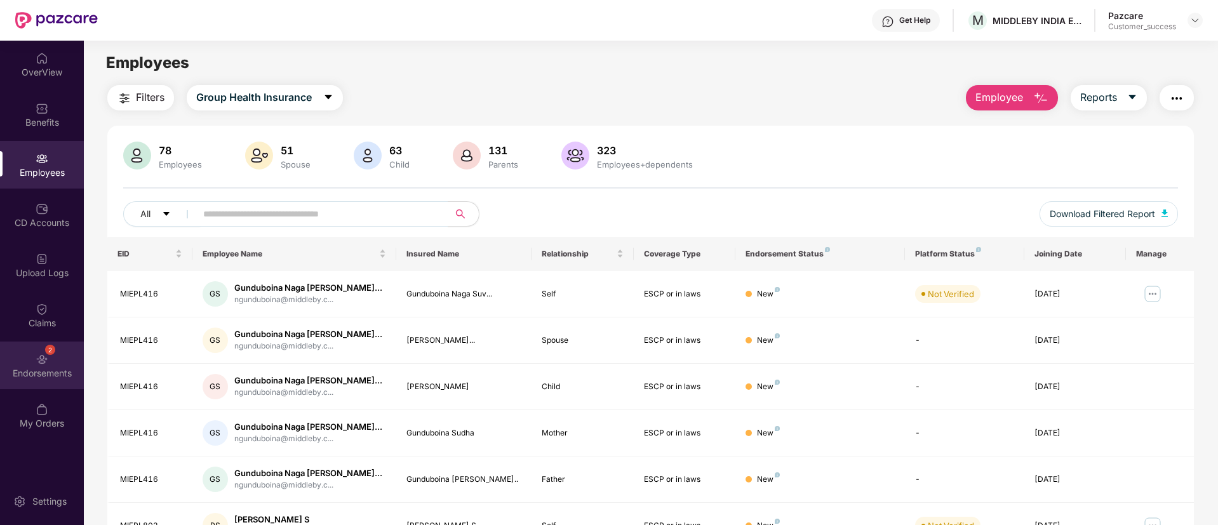
click at [53, 367] on div "Endorsements" at bounding box center [42, 373] width 84 height 13
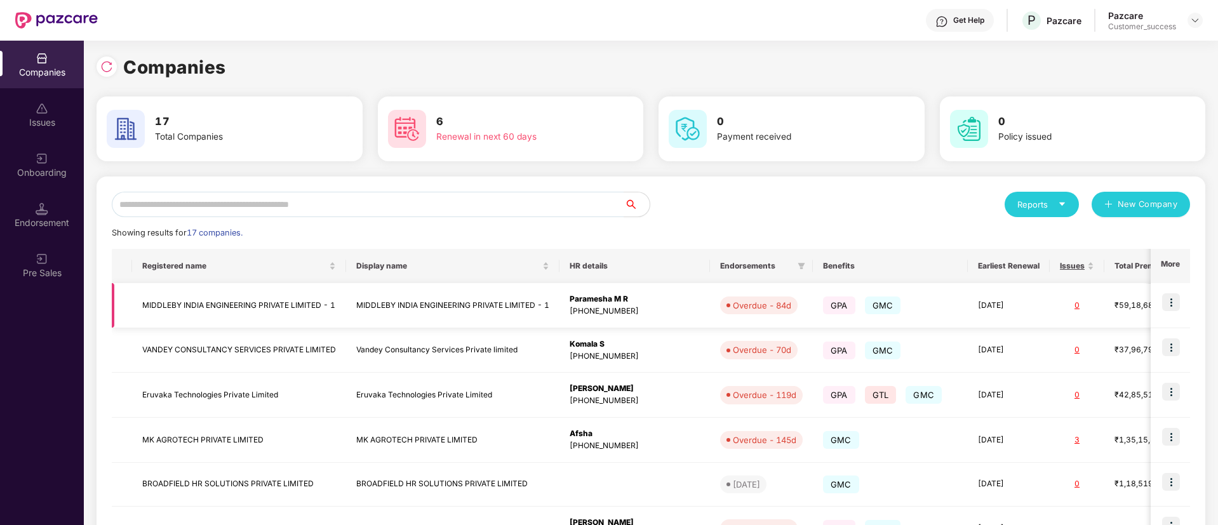
click at [1173, 294] on img at bounding box center [1171, 302] width 18 height 18
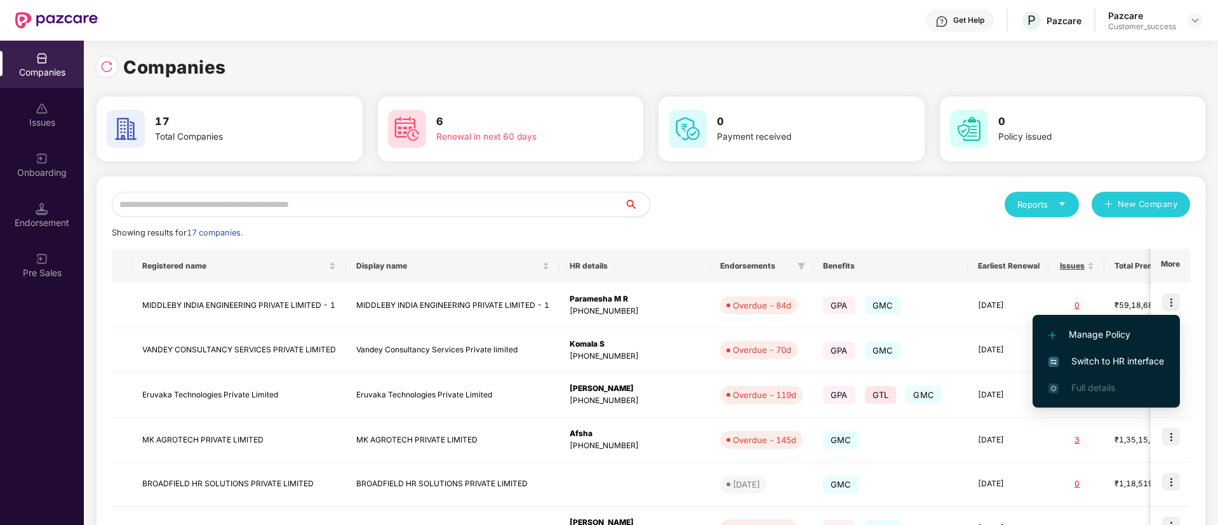
click at [1159, 351] on li "Switch to HR interface" at bounding box center [1105, 361] width 147 height 27
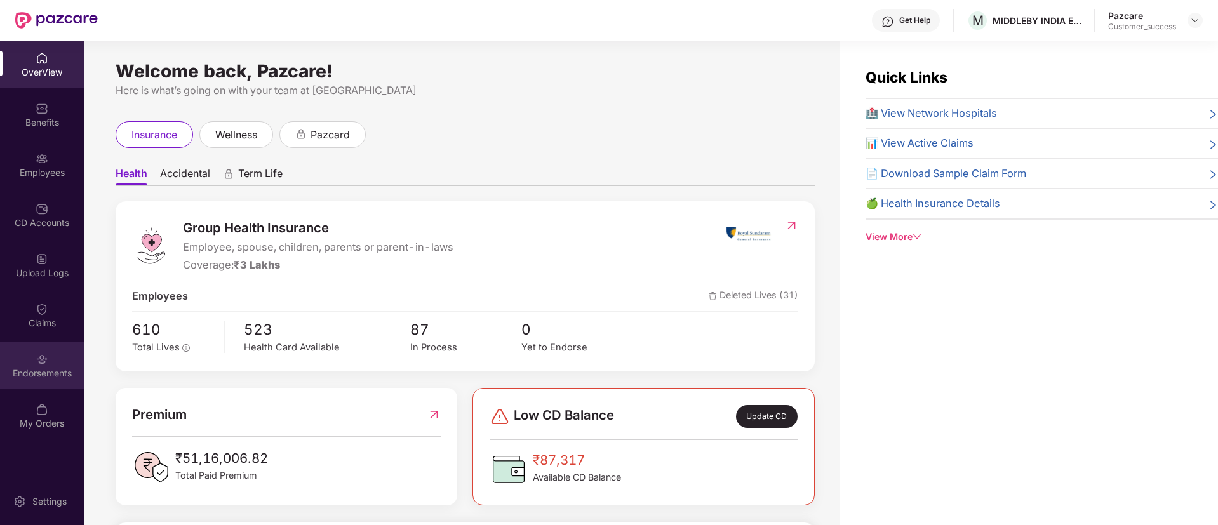
click at [45, 348] on div "Endorsements" at bounding box center [42, 366] width 84 height 48
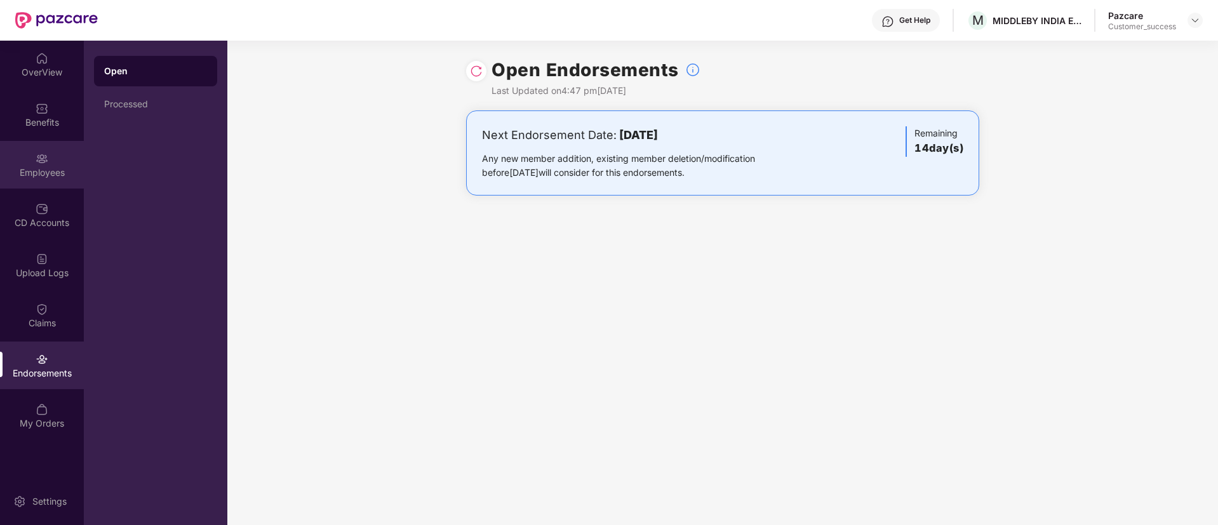
click at [46, 173] on div "Employees" at bounding box center [42, 172] width 84 height 13
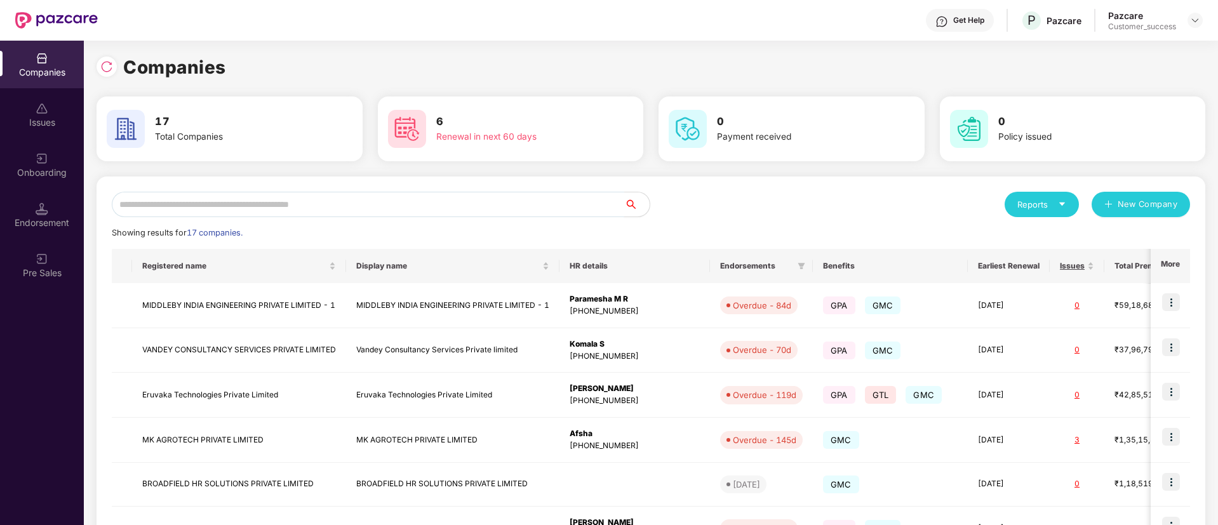
click at [370, 201] on input "text" at bounding box center [368, 204] width 512 height 25
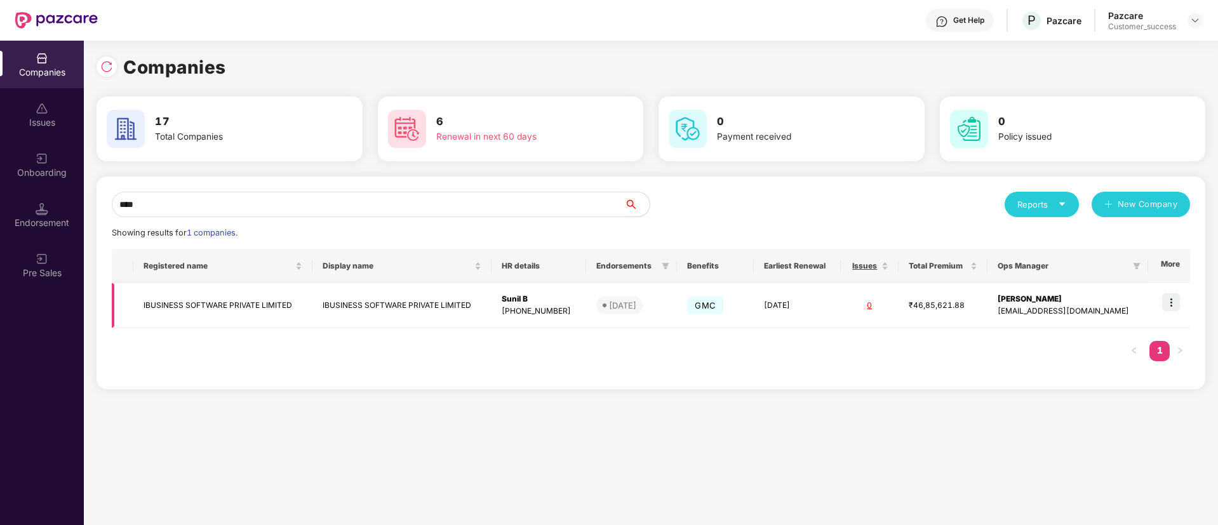
type input "****"
click at [1167, 306] on img at bounding box center [1171, 302] width 18 height 18
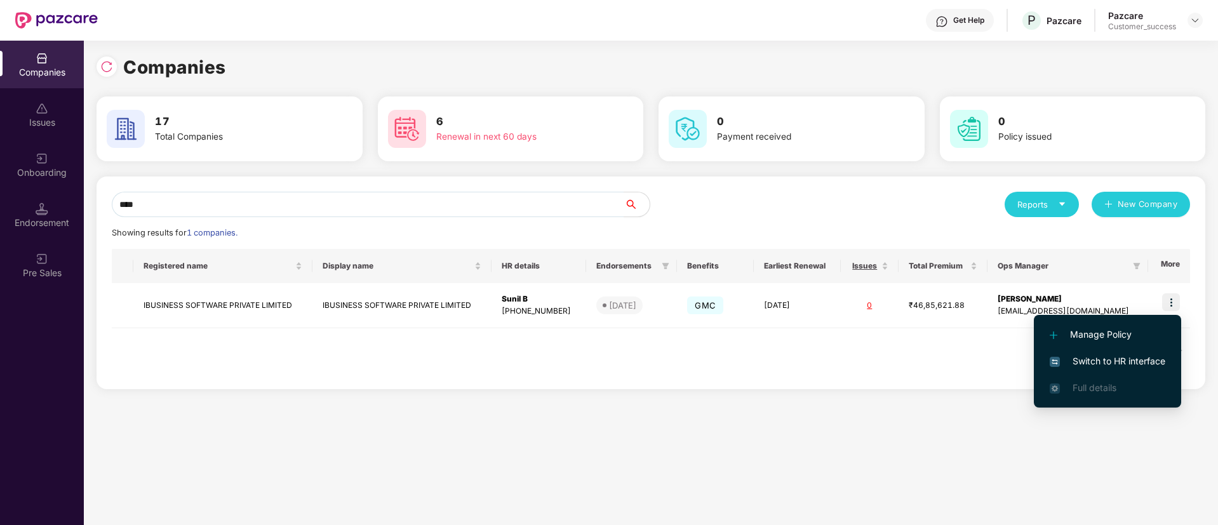
click at [1111, 358] on span "Switch to HR interface" at bounding box center [1108, 361] width 116 height 14
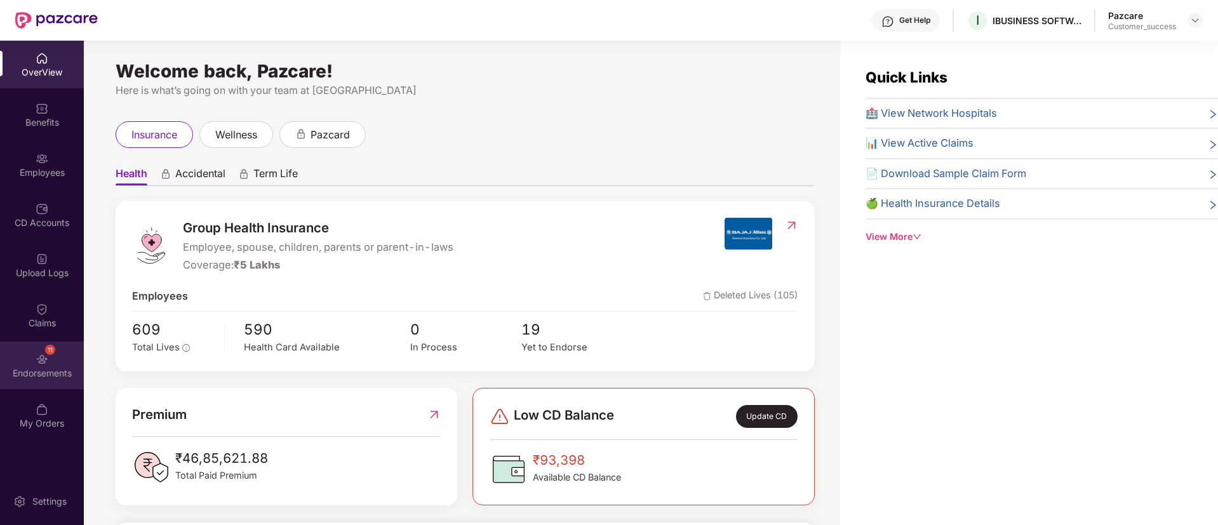
click at [39, 381] on div "11 Endorsements" at bounding box center [42, 366] width 84 height 48
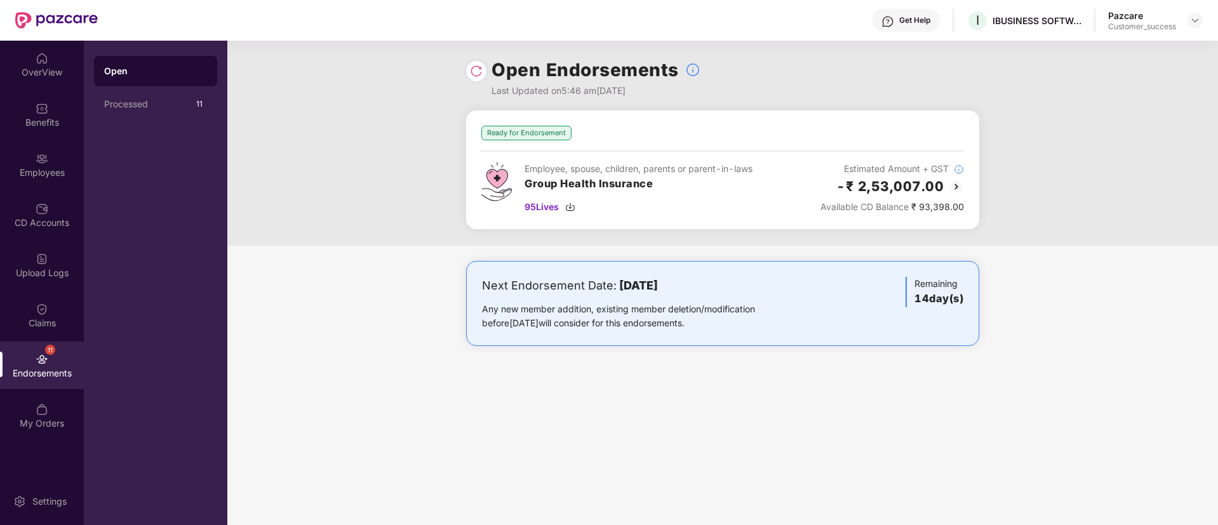
click at [954, 189] on img at bounding box center [956, 186] width 15 height 15
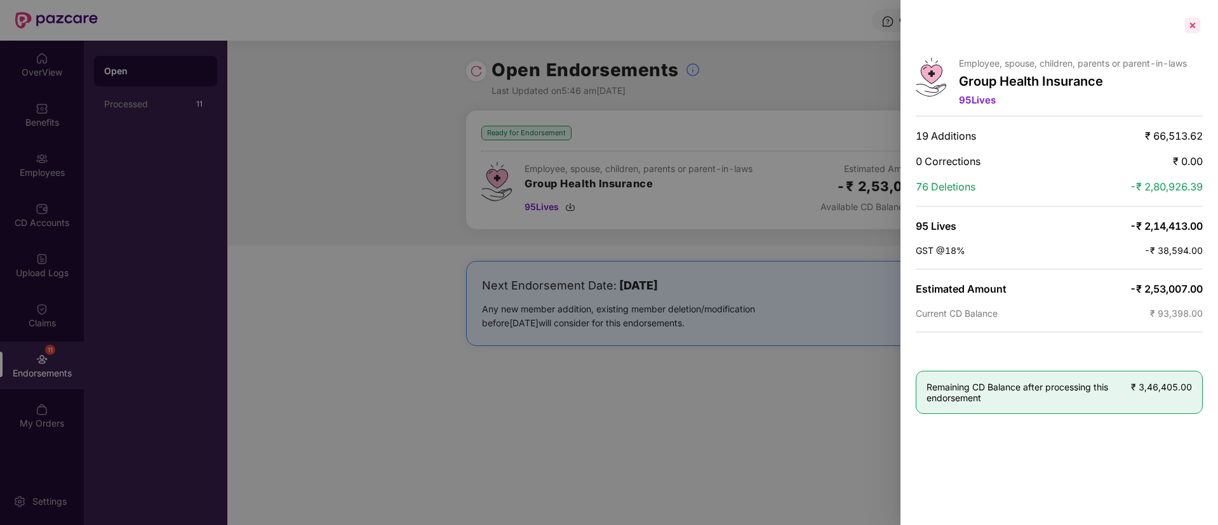
click at [1182, 26] on div at bounding box center [1192, 25] width 20 height 20
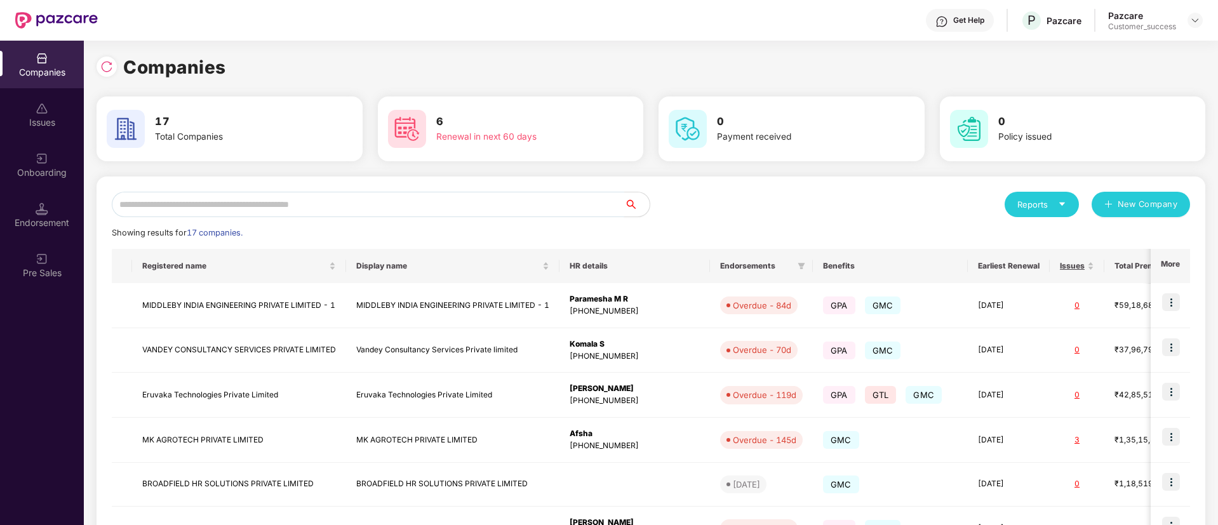
click at [394, 215] on input "text" at bounding box center [368, 204] width 512 height 25
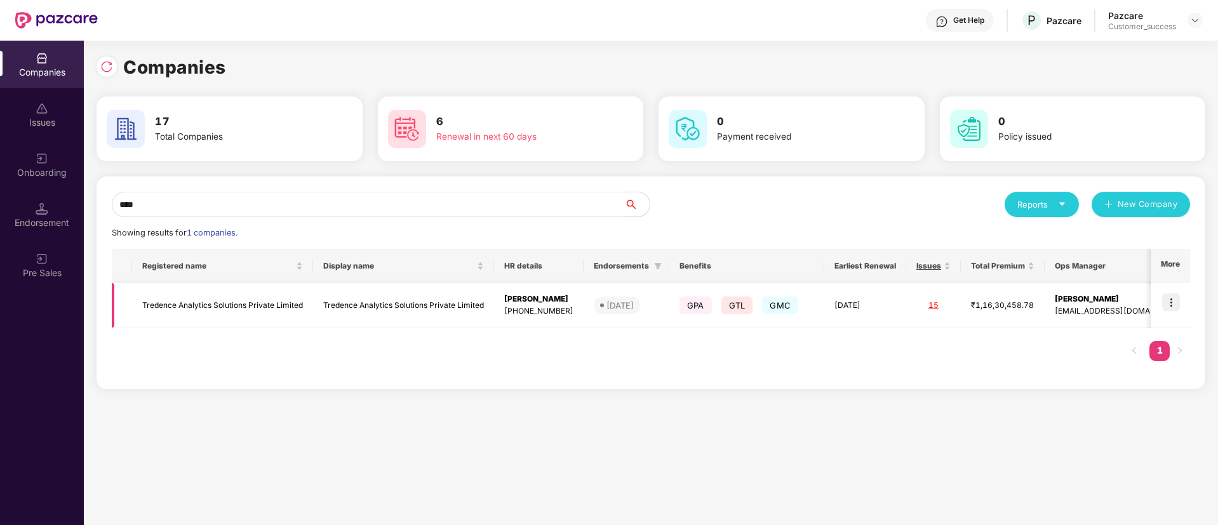
type input "****"
click at [1176, 302] on img at bounding box center [1171, 302] width 18 height 18
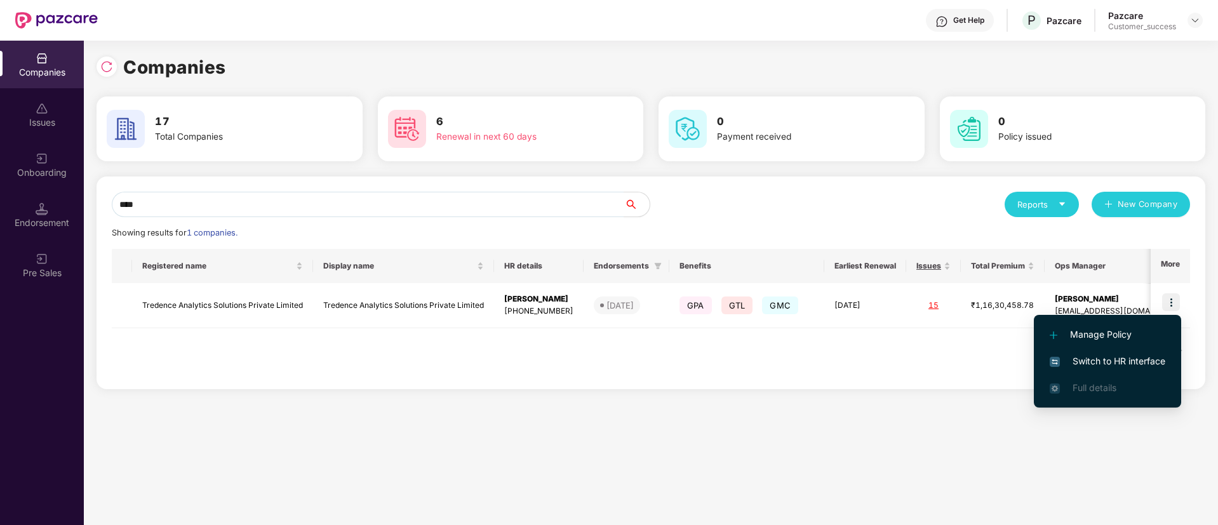
click at [1092, 361] on span "Switch to HR interface" at bounding box center [1108, 361] width 116 height 14
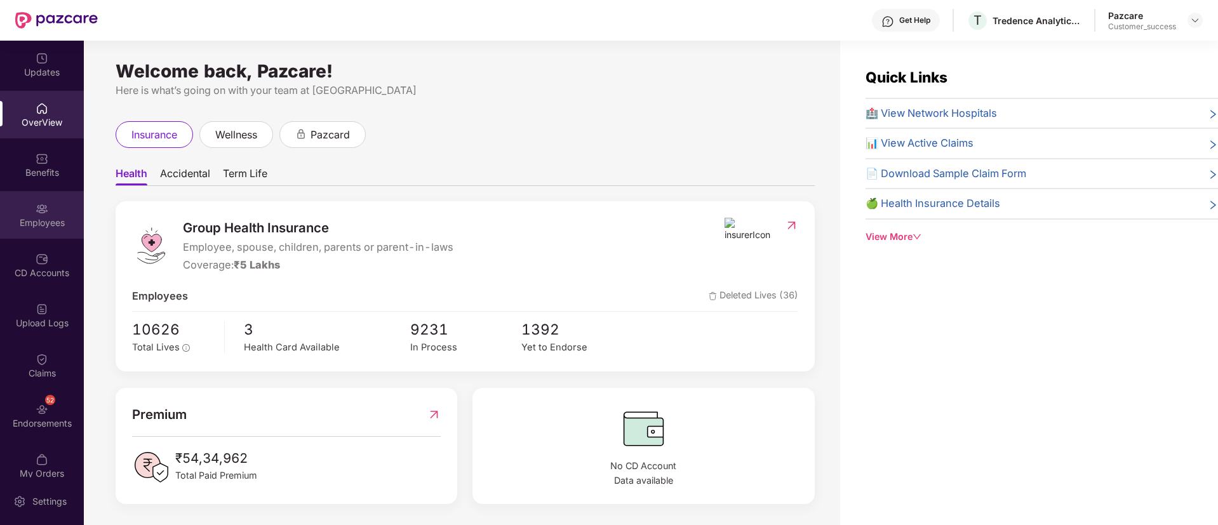
click at [32, 213] on div "Employees" at bounding box center [42, 215] width 84 height 48
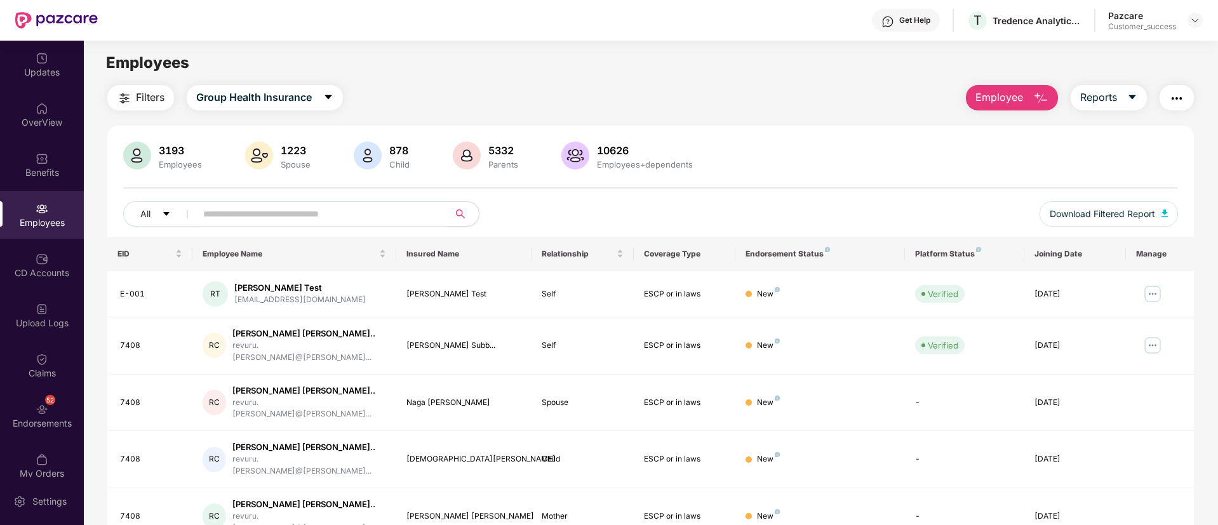
click at [290, 218] on input "text" at bounding box center [317, 213] width 228 height 19
paste input "**********"
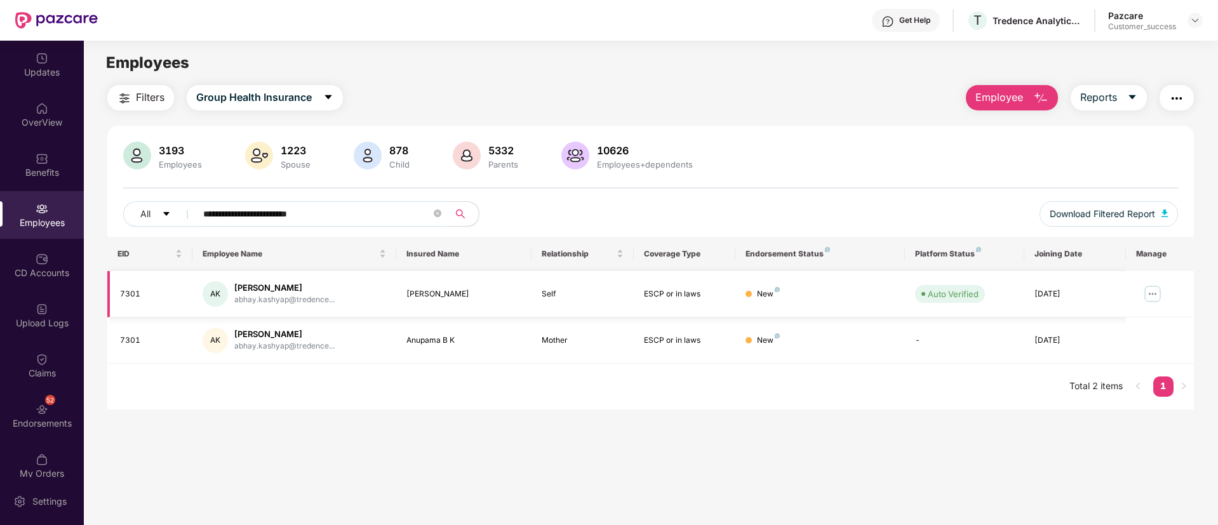
type input "**********"
click at [1154, 295] on img at bounding box center [1152, 294] width 20 height 20
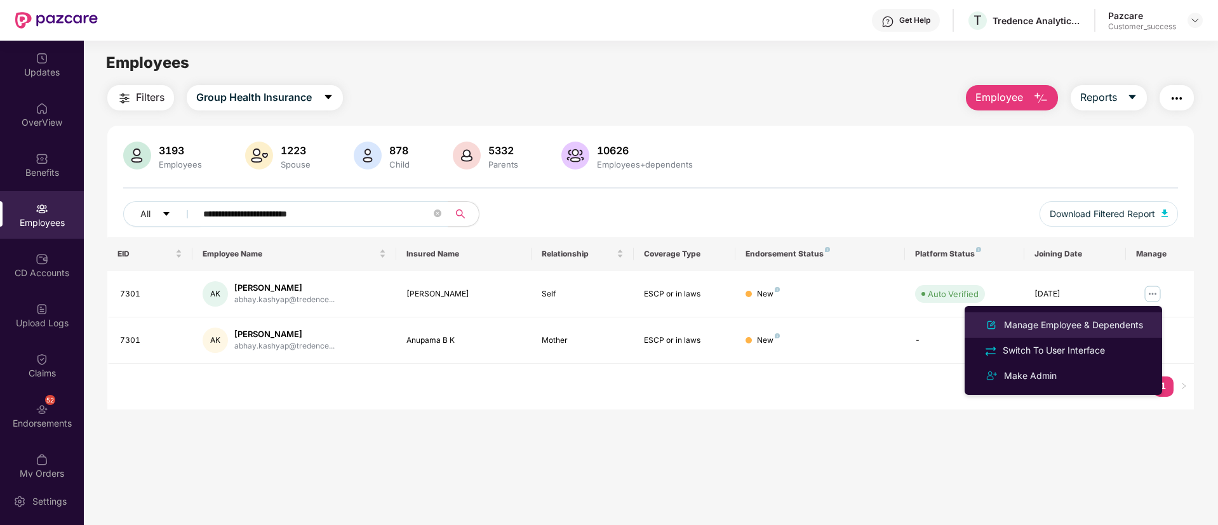
click at [1111, 318] on div "Manage Employee & Dependents" at bounding box center [1073, 325] width 144 height 14
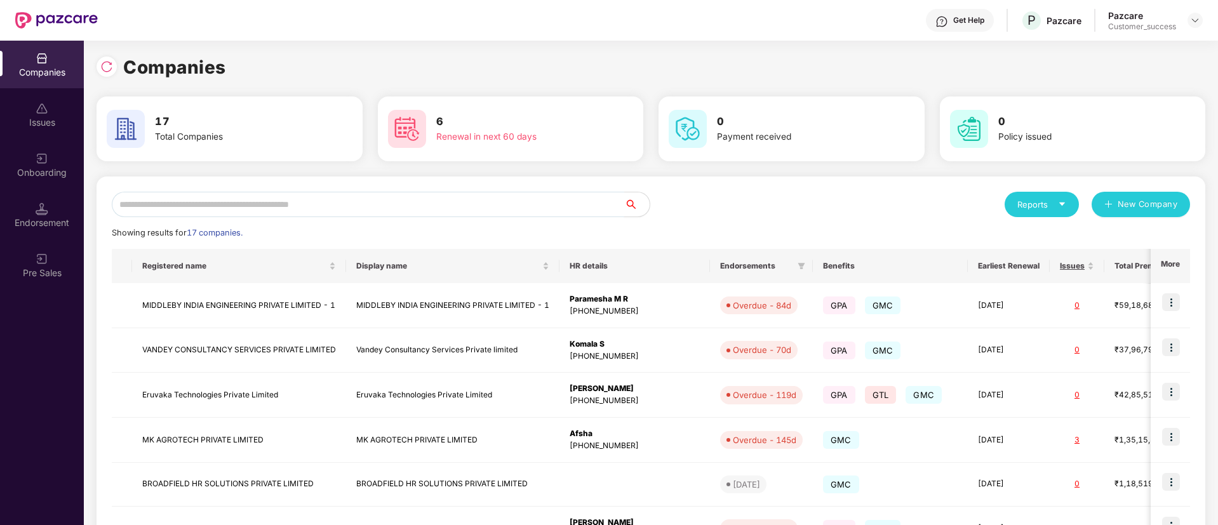
click at [288, 203] on input "text" at bounding box center [368, 204] width 512 height 25
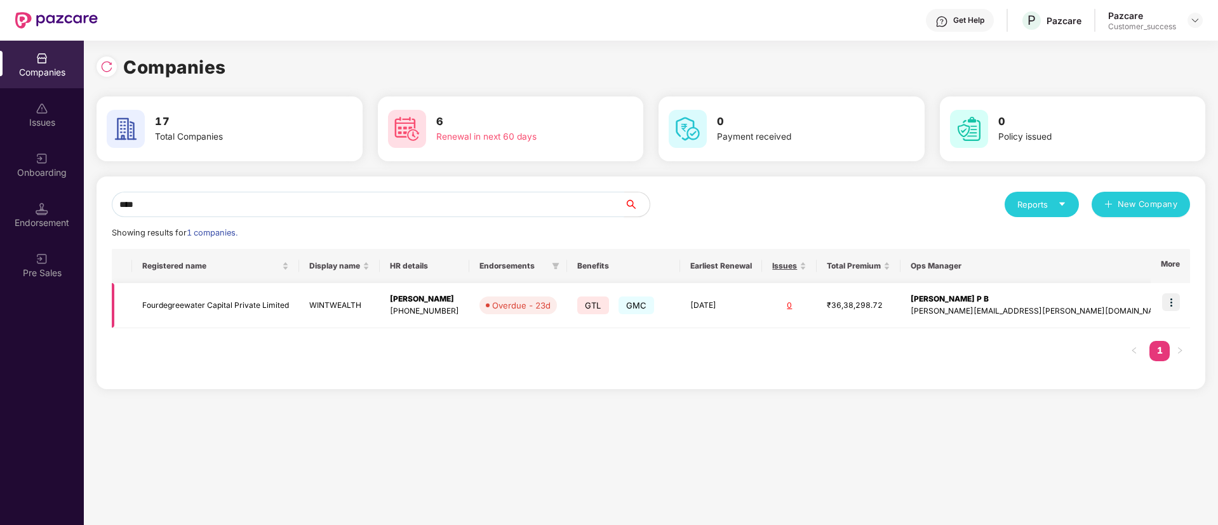
type input "****"
click at [1177, 302] on img at bounding box center [1171, 302] width 18 height 18
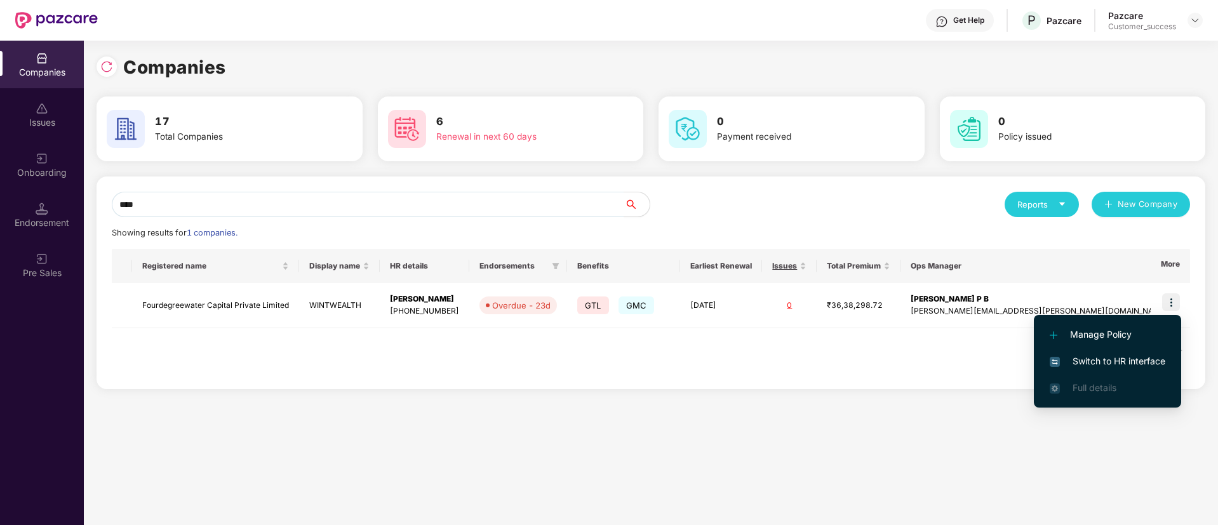
click at [1105, 368] on li "Switch to HR interface" at bounding box center [1107, 361] width 147 height 27
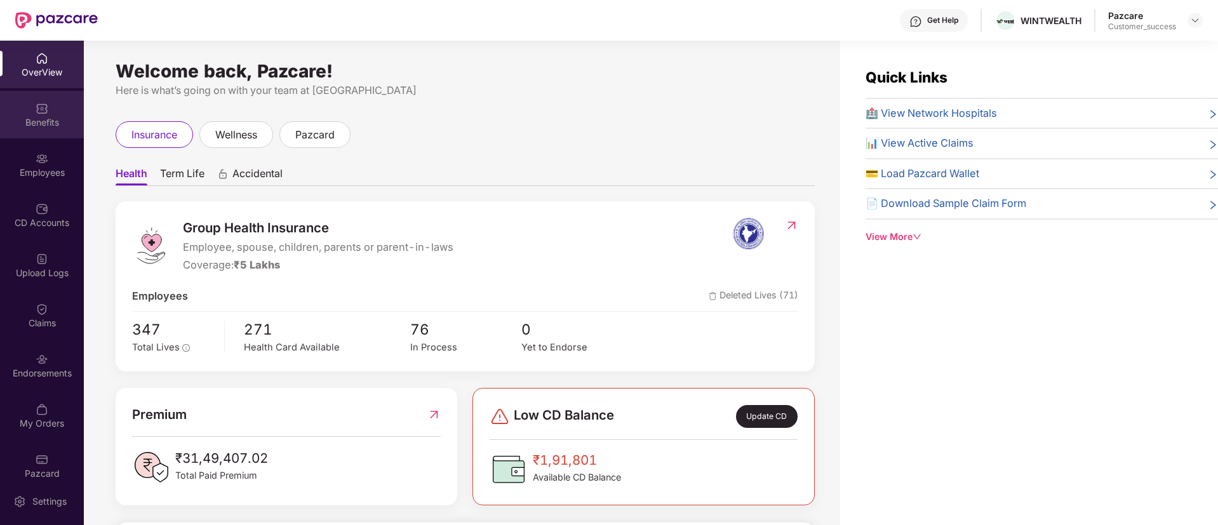
click at [32, 119] on div "Benefits" at bounding box center [42, 122] width 84 height 13
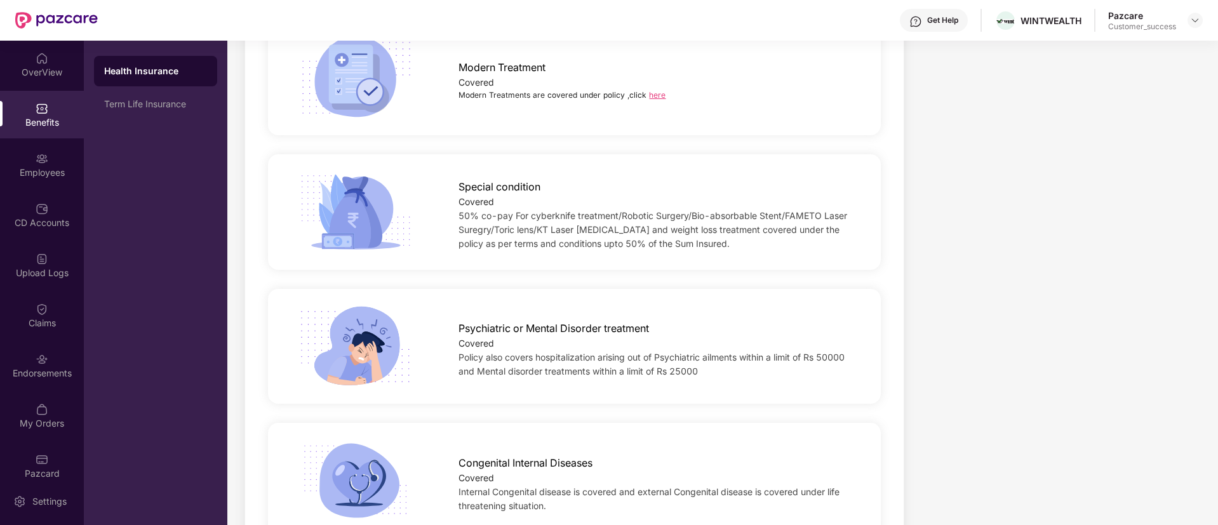
scroll to position [2520, 0]
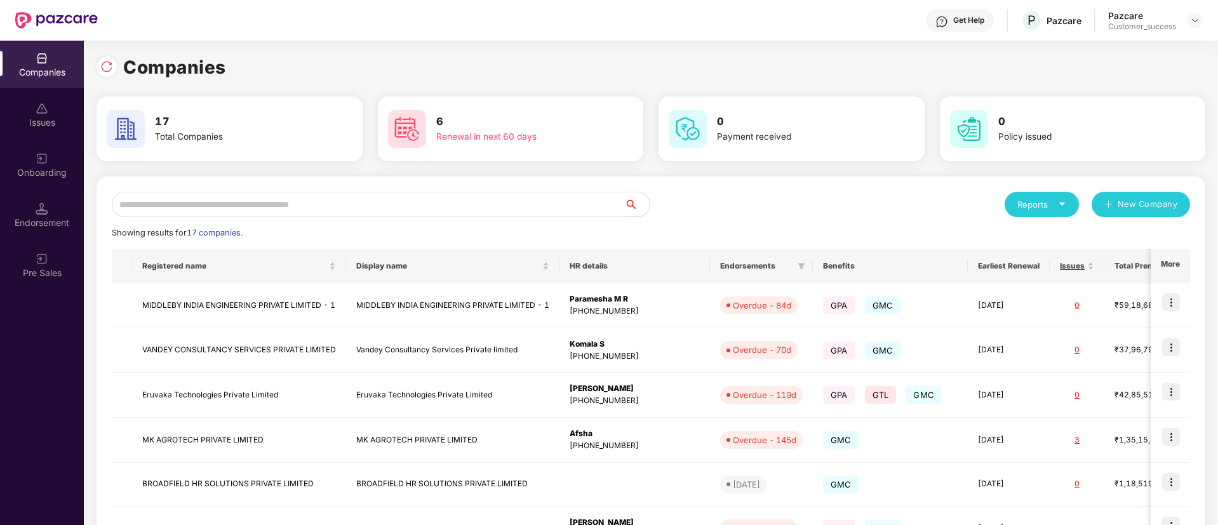
click at [255, 206] on input "text" at bounding box center [368, 204] width 512 height 25
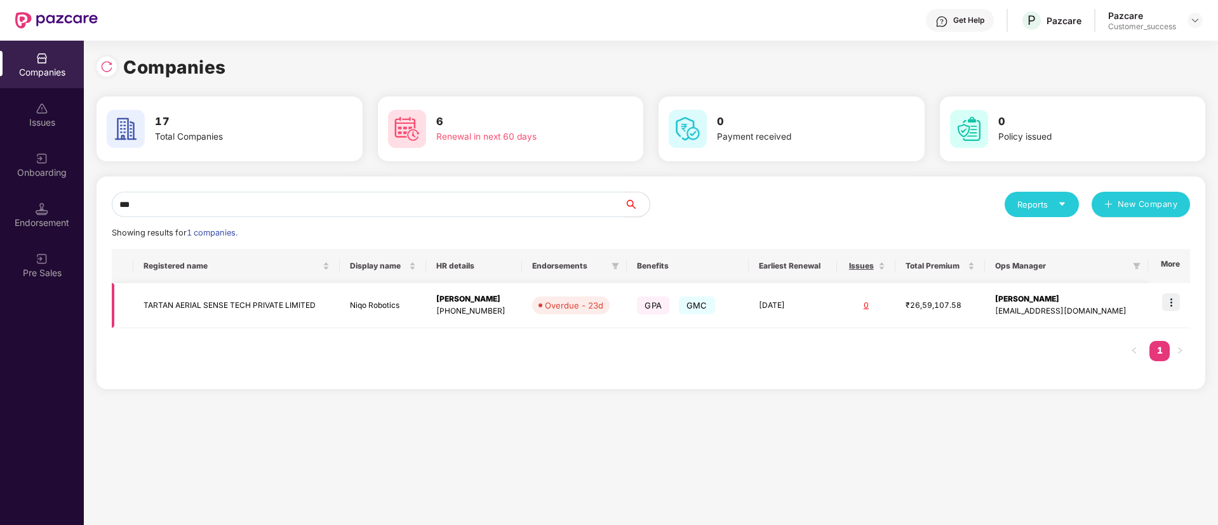
type input "***"
click at [1172, 305] on img at bounding box center [1171, 302] width 18 height 18
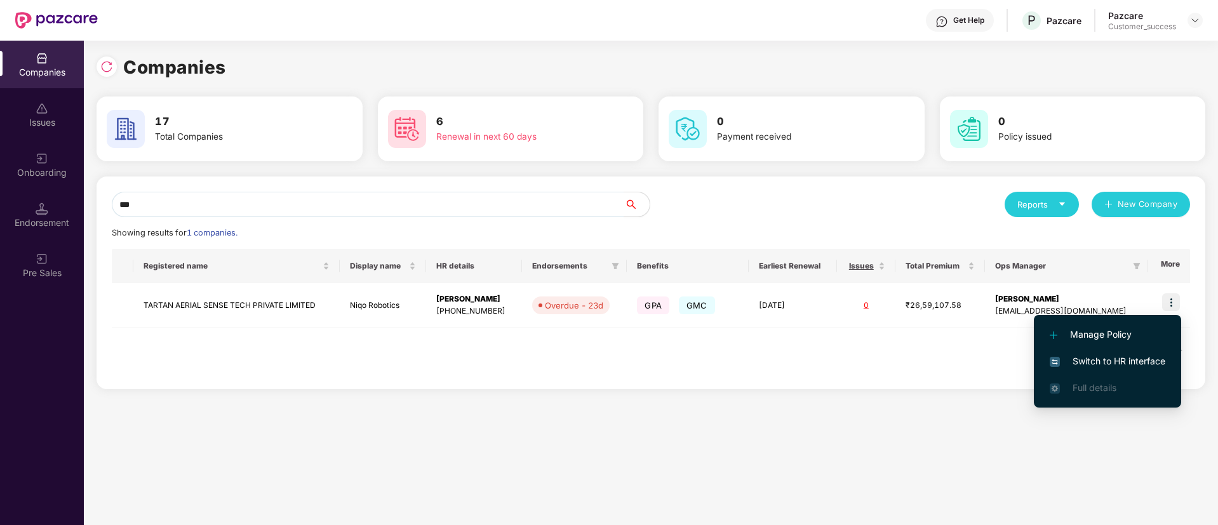
click at [1122, 364] on span "Switch to HR interface" at bounding box center [1108, 361] width 116 height 14
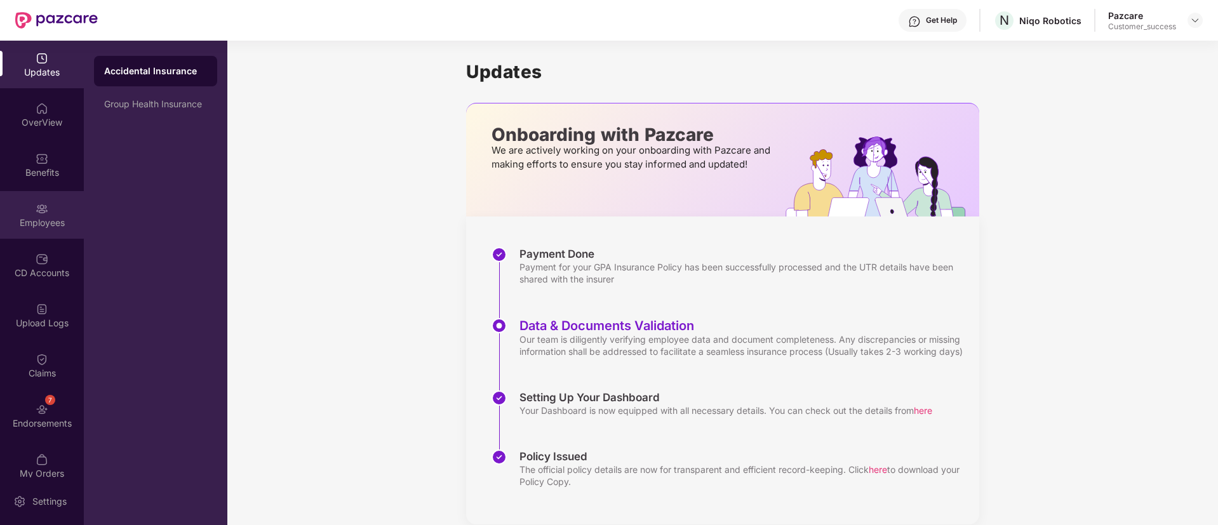
click at [34, 230] on div "Employees" at bounding box center [42, 215] width 84 height 48
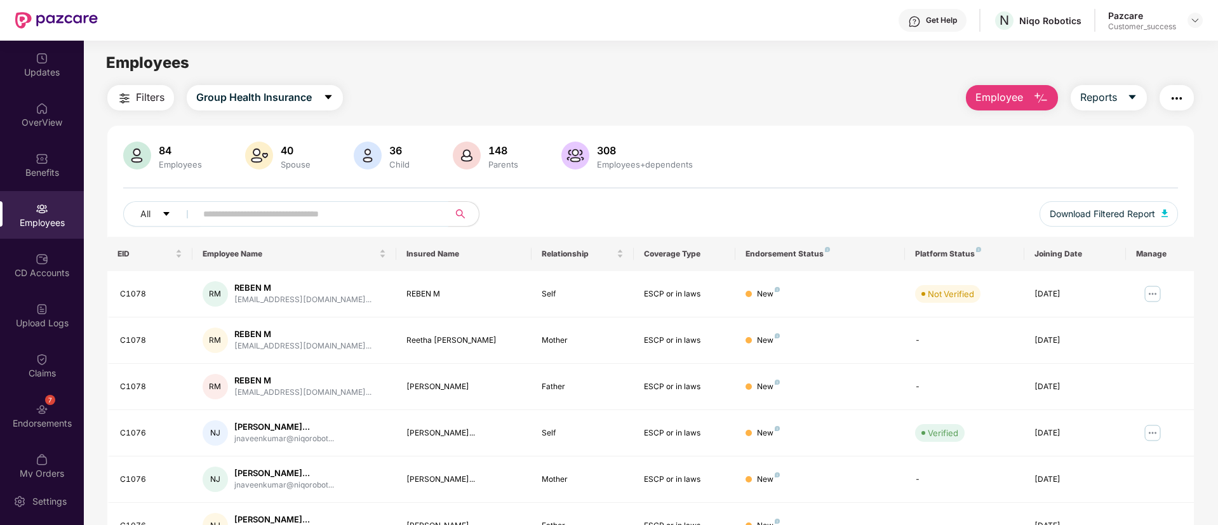
click at [243, 214] on input "text" at bounding box center [317, 213] width 228 height 19
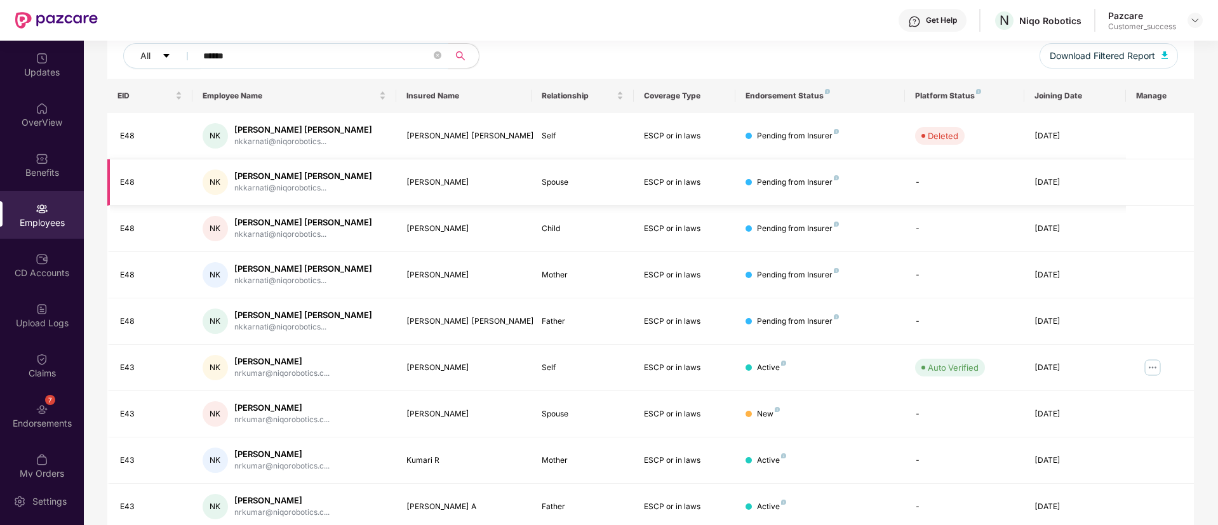
scroll to position [209, 0]
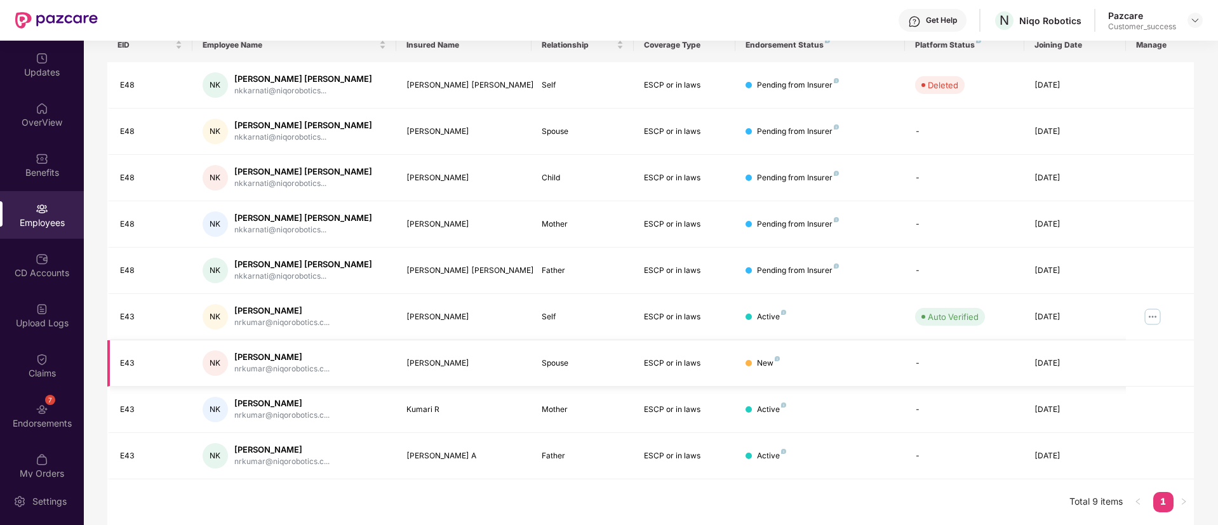
type input "******"
